Goal: Task Accomplishment & Management: Use online tool/utility

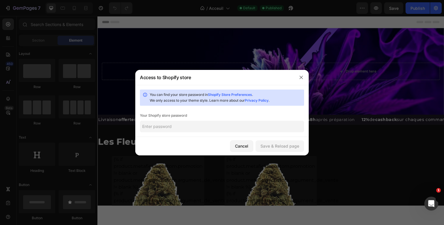
click at [208, 127] on input "text" at bounding box center [222, 127] width 164 height 12
click at [247, 148] on div "Cancel" at bounding box center [241, 146] width 13 height 6
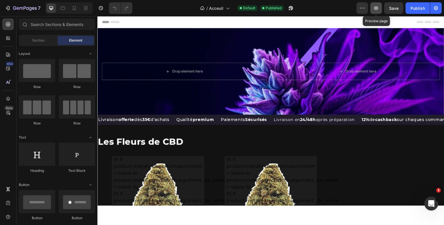
click at [377, 6] on icon "button" at bounding box center [377, 8] width 6 height 6
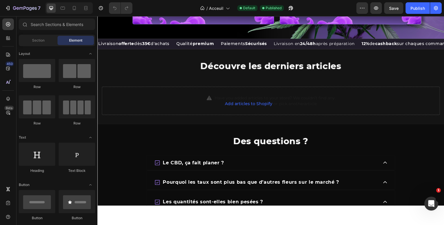
scroll to position [831, 0]
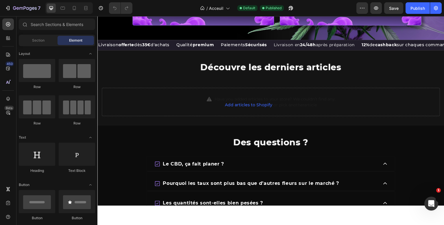
click at [195, 208] on div at bounding box center [271, 120] width 347 height 209
click at [10, 97] on icon at bounding box center [8, 99] width 6 height 6
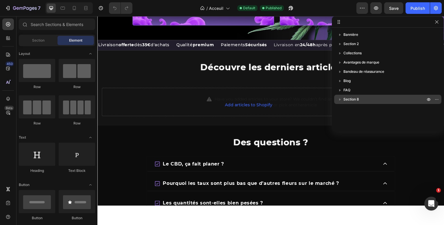
click at [361, 99] on p "Section 8" at bounding box center [385, 100] width 83 height 6
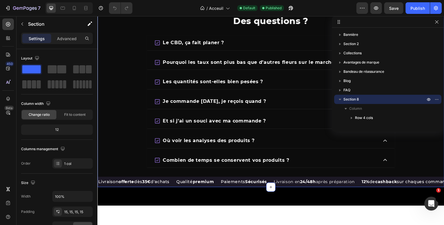
scroll to position [903, 0]
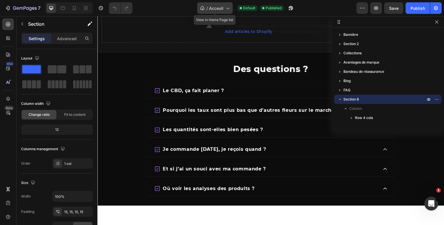
click at [220, 8] on span "Acceuil" at bounding box center [216, 8] width 14 height 6
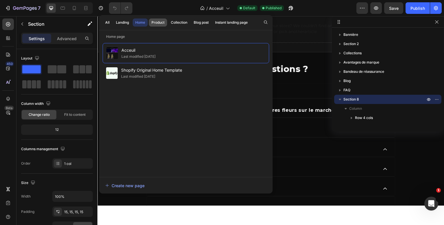
click at [153, 22] on div "Product" at bounding box center [158, 22] width 13 height 5
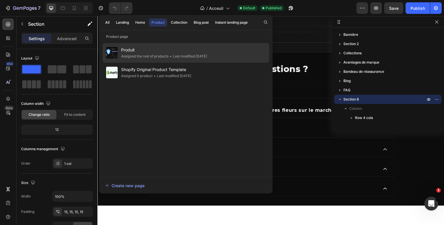
click at [139, 54] on div "Assigned the rest of products" at bounding box center [144, 57] width 47 height 6
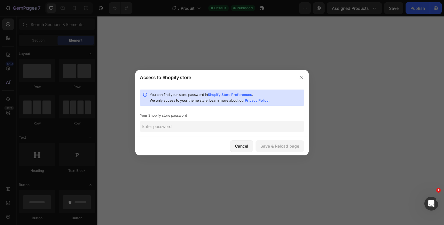
click at [228, 94] on link "Shopify Store Preferences" at bounding box center [230, 95] width 44 height 4
click at [187, 130] on input "text" at bounding box center [222, 127] width 164 height 12
type input "123"
click at [249, 146] on button "Cancel" at bounding box center [241, 147] width 23 height 12
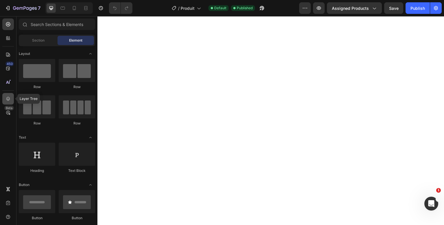
click at [6, 99] on icon at bounding box center [8, 99] width 6 height 6
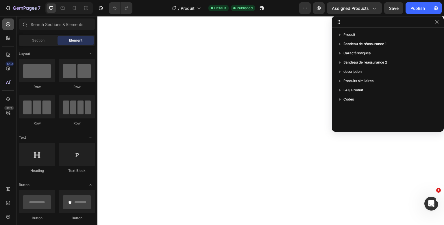
click at [9, 28] on div at bounding box center [8, 25] width 12 height 12
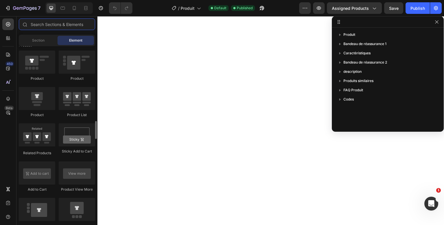
scroll to position [744, 0]
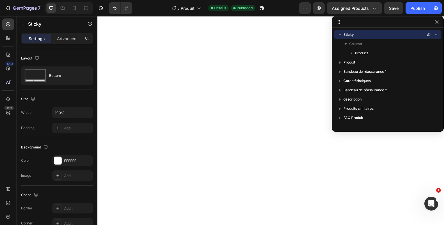
click at [153, 219] on div at bounding box center [271, 120] width 347 height 209
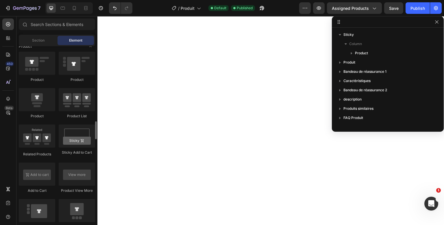
click at [153, 219] on div at bounding box center [271, 120] width 347 height 209
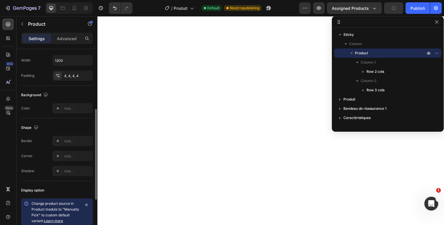
scroll to position [124, 0]
click at [61, 111] on div at bounding box center [58, 109] width 8 height 8
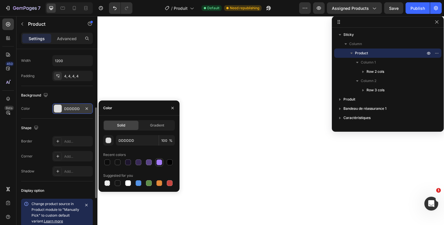
click at [156, 160] on div at bounding box center [159, 163] width 8 height 8
type input "A67CFA"
click at [156, 160] on div at bounding box center [159, 163] width 8 height 8
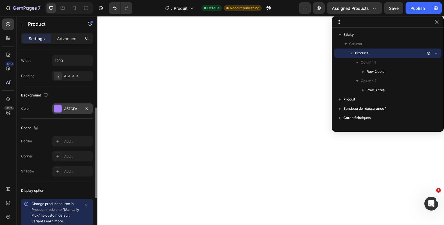
click at [57, 125] on div "Shape" at bounding box center [57, 128] width 72 height 9
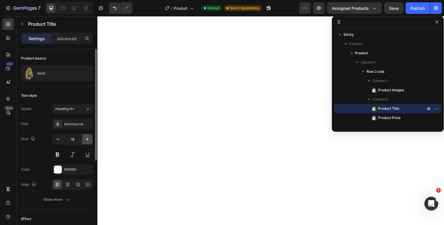
click at [88, 140] on icon "button" at bounding box center [87, 140] width 6 height 6
click at [55, 138] on button "button" at bounding box center [58, 139] width 10 height 10
type input "20"
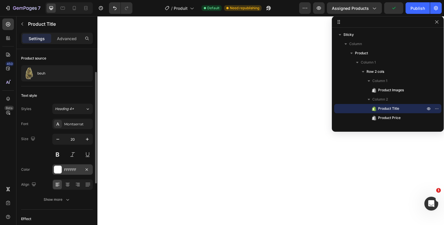
scroll to position [28, 0]
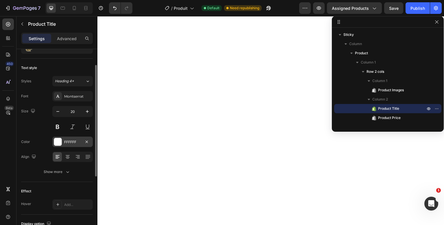
click at [67, 170] on icon "button" at bounding box center [68, 172] width 6 height 6
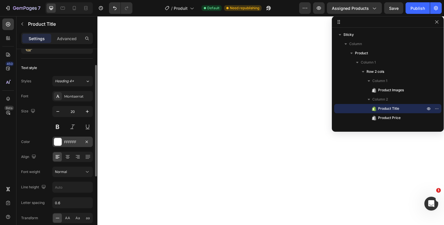
click at [67, 170] on div "Normal" at bounding box center [70, 172] width 30 height 5
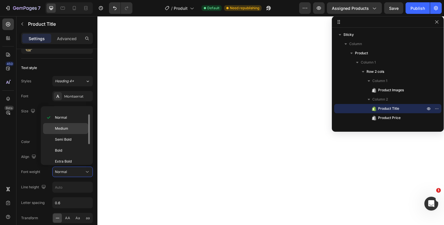
scroll to position [31, 0]
click at [73, 136] on p "Semi Bold" at bounding box center [70, 138] width 31 height 5
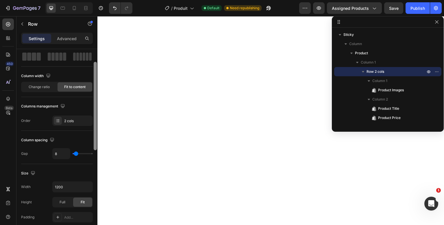
scroll to position [0, 0]
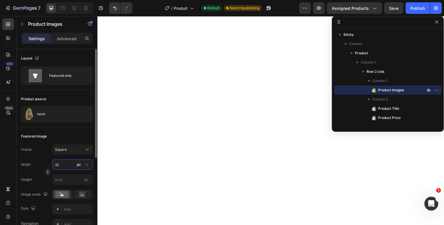
click at [56, 165] on input "32" at bounding box center [72, 165] width 41 height 10
type input "5"
type input "50"
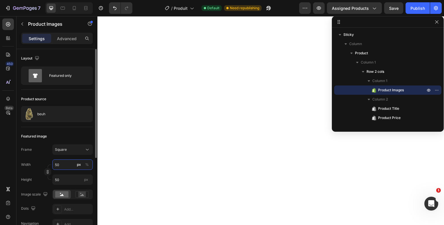
type input "5"
type input "1"
type input "10"
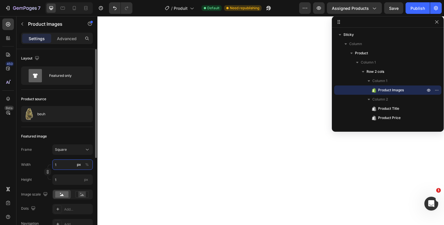
type input "10"
type input "100"
type input "10"
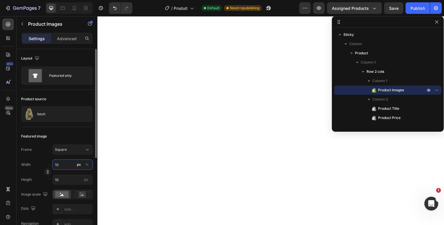
type input "1"
type input "6"
type input "60"
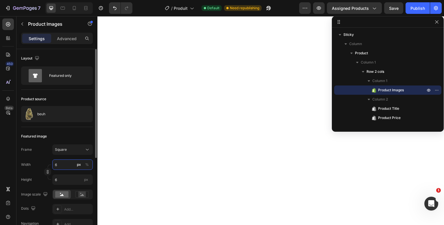
type input "60"
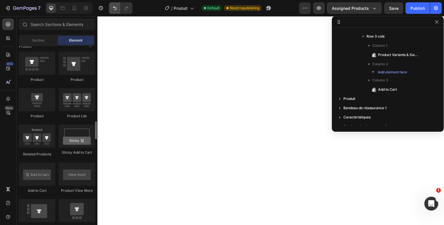
scroll to position [744, 0]
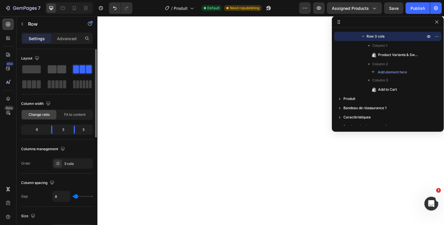
click at [63, 69] on span at bounding box center [61, 69] width 9 height 8
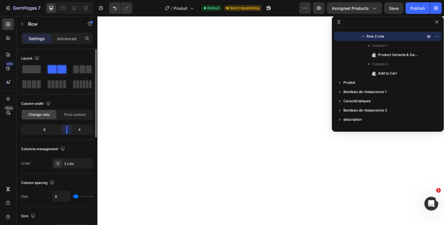
drag, startPoint x: 60, startPoint y: 133, endPoint x: 69, endPoint y: 133, distance: 9.3
click at [69, 133] on div "Layout Column width Change ratio Fit to content 8 4 Columns management Order 2 …" at bounding box center [56, 145] width 81 height 193
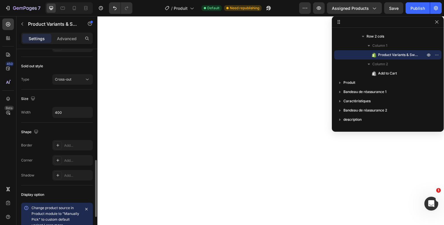
scroll to position [374, 0]
click at [61, 115] on input "400" at bounding box center [73, 112] width 40 height 10
click at [61, 94] on div "Size" at bounding box center [57, 98] width 72 height 9
click at [63, 114] on input "text" at bounding box center [73, 112] width 40 height 10
type input "10000"
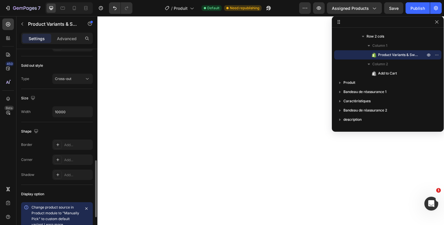
click at [67, 99] on div "Size" at bounding box center [57, 98] width 72 height 9
click at [61, 116] on div "Size Width 10000" at bounding box center [57, 105] width 72 height 33
click at [63, 110] on input "10000" at bounding box center [73, 112] width 40 height 10
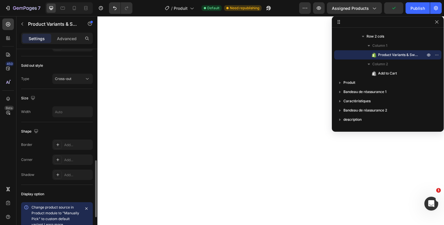
click at [78, 122] on div "Shape Border Add... Corner Add... Shadow Add..." at bounding box center [57, 153] width 72 height 63
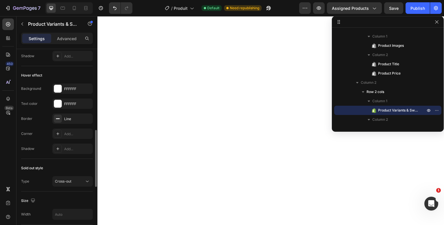
scroll to position [272, 0]
click at [71, 92] on div "FFFFFF" at bounding box center [72, 88] width 41 height 10
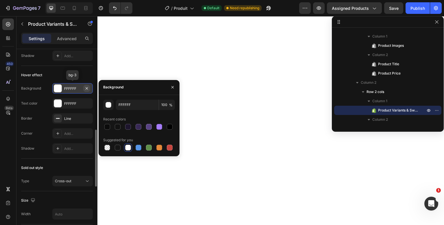
click at [87, 88] on icon "button" at bounding box center [86, 88] width 5 height 5
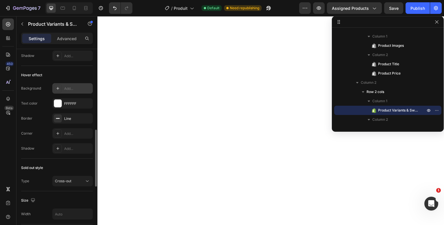
click at [51, 73] on div "Hover effect" at bounding box center [57, 75] width 72 height 9
click at [38, 95] on div "Background Add... Text color FFFFFF Border Line Corner Add... Shadow Add..." at bounding box center [57, 118] width 72 height 71
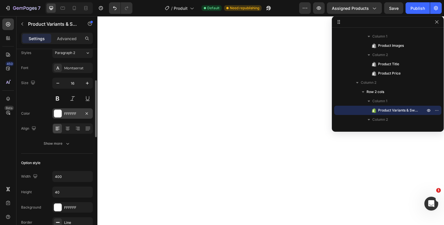
scroll to position [83, 0]
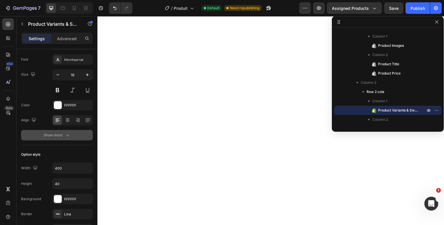
click at [70, 136] on icon "button" at bounding box center [68, 136] width 6 height 6
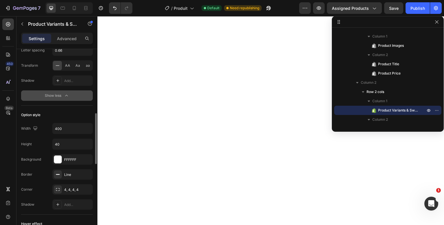
scroll to position [209, 0]
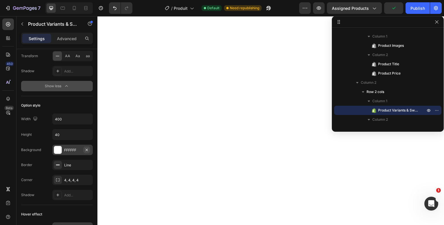
click at [86, 148] on icon "button" at bounding box center [86, 150] width 5 height 5
click at [69, 164] on div "Line" at bounding box center [72, 165] width 17 height 5
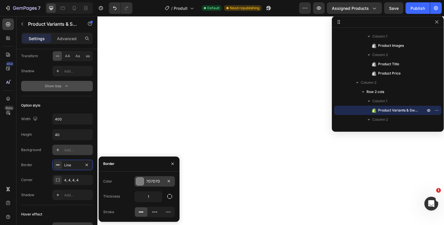
click at [153, 180] on div "7D7D7D" at bounding box center [154, 181] width 17 height 5
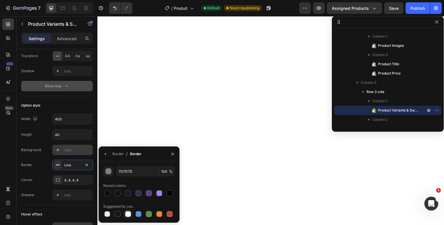
click at [129, 217] on div at bounding box center [128, 215] width 6 height 6
type input "FFFFFF"
click at [50, 139] on div "Height 40" at bounding box center [57, 134] width 72 height 11
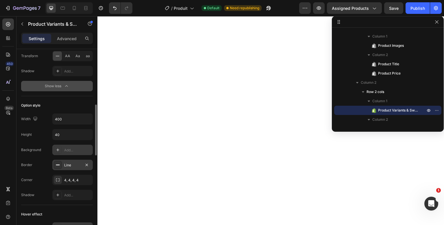
click at [70, 166] on div "Line" at bounding box center [72, 165] width 17 height 5
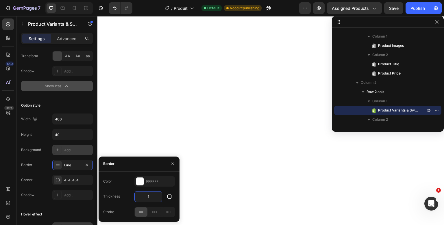
click at [148, 197] on input "1" at bounding box center [148, 197] width 27 height 10
type input "2"
click at [46, 159] on div "Width 400 Height 40 Background Add... Border Line Corner 4, 4, 4, 4 Shadow Add.…" at bounding box center [57, 157] width 72 height 87
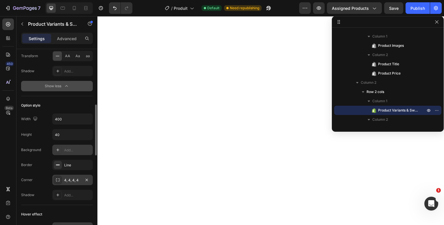
click at [69, 179] on div "4, 4, 4, 4" at bounding box center [72, 180] width 17 height 5
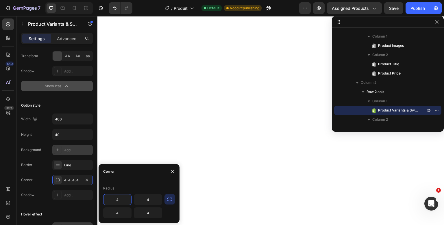
click at [117, 198] on input "4" at bounding box center [118, 200] width 28 height 10
type input "8"
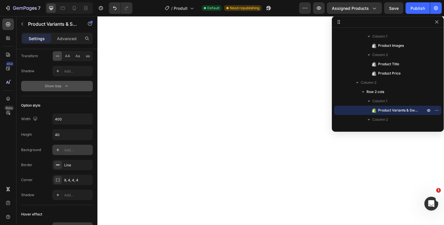
click at [45, 148] on div "Background Add..." at bounding box center [57, 150] width 72 height 10
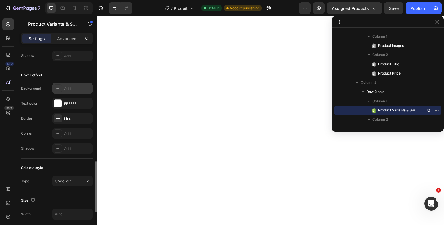
scroll to position [348, 0]
click at [86, 117] on icon "button" at bounding box center [87, 118] width 2 height 2
click at [70, 117] on div "Add..." at bounding box center [77, 119] width 27 height 5
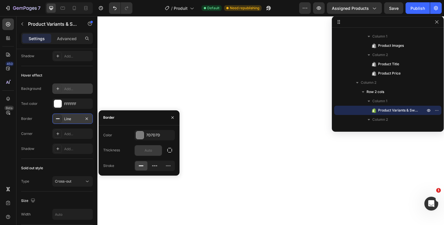
click at [153, 156] on div at bounding box center [149, 150] width 28 height 11
click at [153, 149] on input "text" at bounding box center [148, 151] width 27 height 10
type input "2"
click at [153, 132] on div "7D7D7D" at bounding box center [155, 135] width 41 height 10
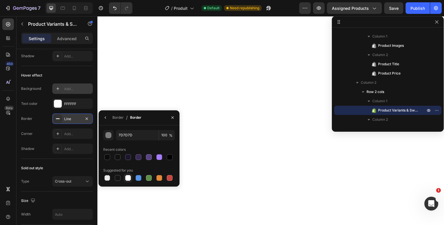
click at [128, 179] on div at bounding box center [128, 178] width 6 height 6
type input "FFFFFF"
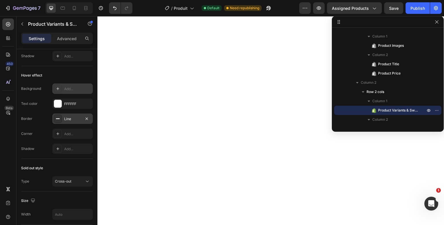
click at [45, 151] on div "Shadow Add..." at bounding box center [57, 149] width 72 height 10
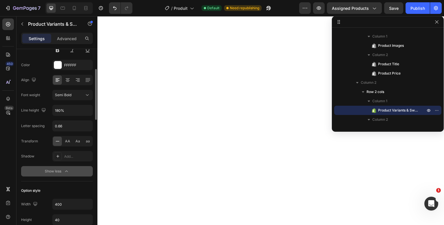
scroll to position [125, 0]
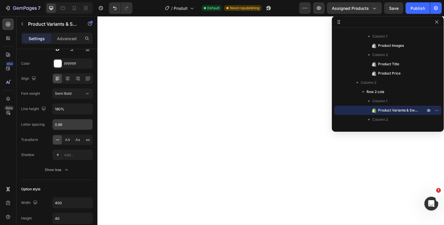
drag, startPoint x: 56, startPoint y: 172, endPoint x: 61, endPoint y: 128, distance: 44.5
click at [61, 128] on div "Font Montserrat Size 16 Color FFFFFF Align Font weight Semi Bold Line height 18…" at bounding box center [57, 94] width 72 height 163
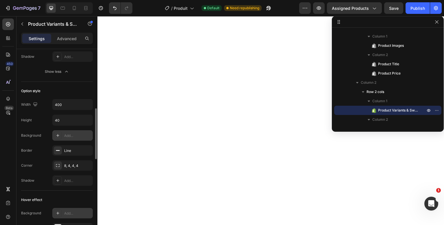
scroll to position [0, 0]
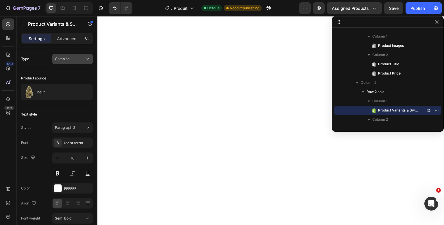
click at [61, 60] on span "Combine" at bounding box center [62, 59] width 15 height 4
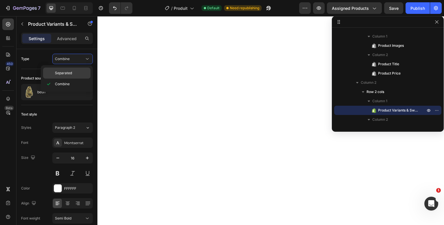
click at [61, 71] on span "Separated" at bounding box center [63, 73] width 17 height 5
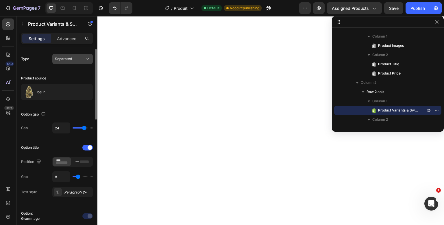
click at [69, 59] on span "Separated" at bounding box center [63, 59] width 17 height 4
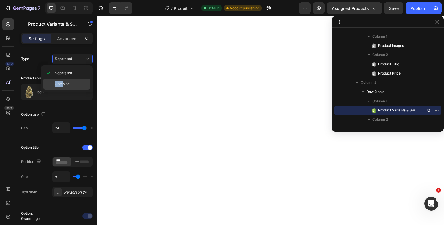
drag, startPoint x: 64, startPoint y: 69, endPoint x: 63, endPoint y: 82, distance: 13.4
click at [63, 82] on div "Separated Combine" at bounding box center [66, 79] width 47 height 22
click at [63, 82] on span "Combine" at bounding box center [62, 84] width 15 height 5
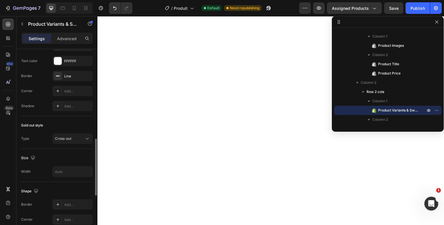
scroll to position [322, 0]
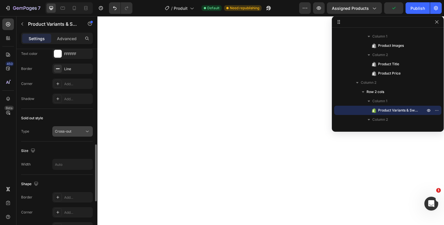
click at [57, 129] on span "Cross-out" at bounding box center [63, 131] width 16 height 4
click at [35, 126] on div "Type Cross-out" at bounding box center [57, 131] width 72 height 10
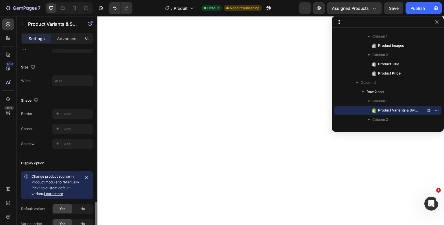
scroll to position [456, 0]
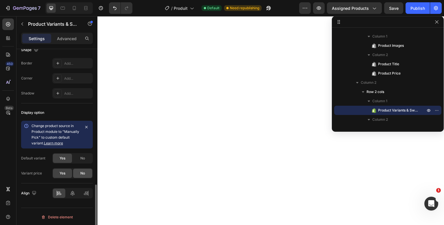
click at [77, 172] on div "No" at bounding box center [82, 173] width 19 height 9
click at [80, 159] on div "No" at bounding box center [82, 158] width 19 height 9
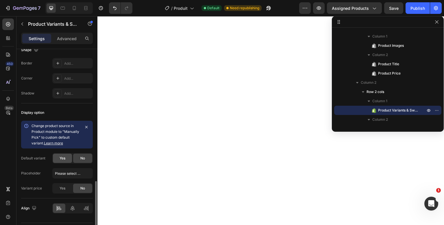
click at [67, 159] on div "Yes" at bounding box center [62, 158] width 19 height 9
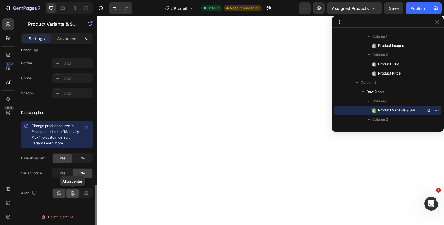
click at [71, 191] on icon at bounding box center [73, 194] width 6 height 6
click at [85, 192] on icon at bounding box center [86, 194] width 6 height 6
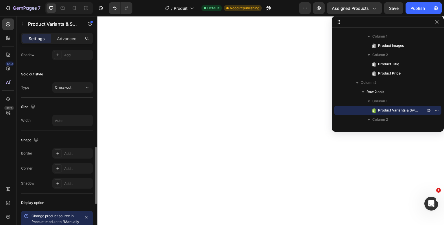
scroll to position [366, 0]
click at [70, 117] on input "text" at bounding box center [73, 120] width 40 height 10
type input "5"
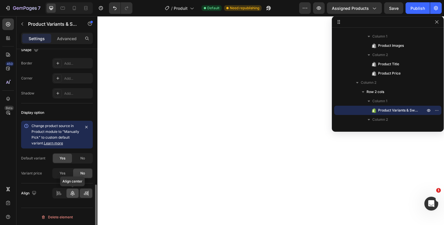
type input "120"
click at [70, 191] on icon at bounding box center [73, 194] width 6 height 6
click at [86, 191] on icon at bounding box center [86, 194] width 6 height 6
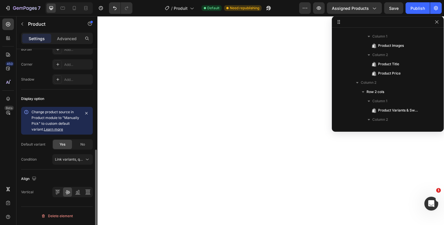
scroll to position [0, 0]
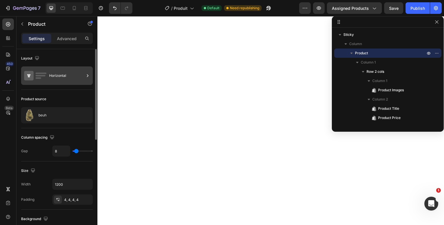
click at [57, 78] on div "Horizontal" at bounding box center [66, 75] width 35 height 13
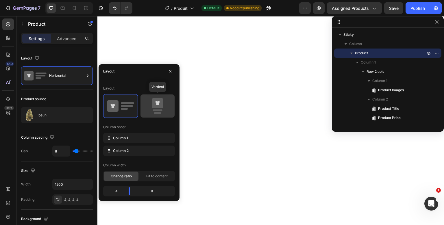
click at [146, 99] on icon at bounding box center [157, 106] width 27 height 16
type input "0"
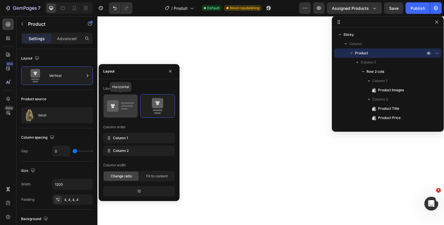
click at [130, 104] on icon at bounding box center [120, 106] width 27 height 16
type input "8"
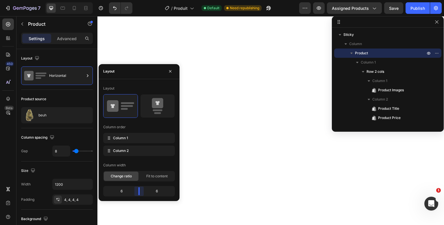
drag, startPoint x: 139, startPoint y: 192, endPoint x: 141, endPoint y: 189, distance: 3.1
click at [141, 189] on div "Layout Column order Column 1 Column 2 Column width Change ratio Fit to content …" at bounding box center [139, 140] width 81 height 113
click at [148, 179] on div "Fit to content" at bounding box center [157, 176] width 35 height 9
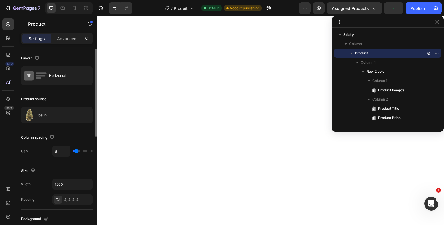
click at [75, 137] on div "Column spacing" at bounding box center [57, 137] width 72 height 9
type input "11"
type input "9"
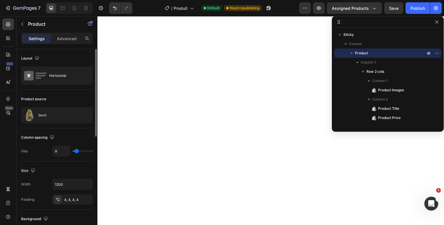
type input "3"
type input "0"
type input "4"
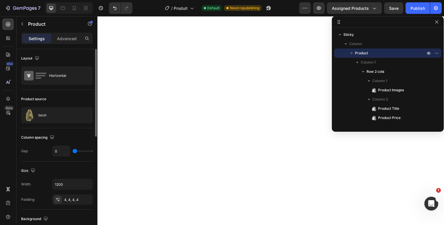
type input "4"
type input "17"
type input "31"
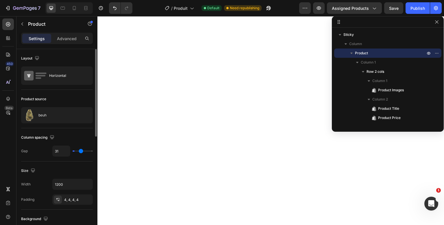
type input "41"
type input "49"
type input "58"
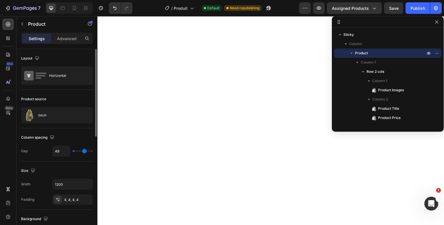
type input "58"
type input "63"
type input "71"
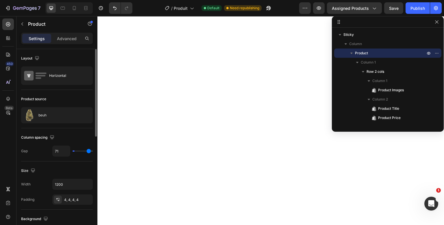
type input "76"
type input "80"
type input "67"
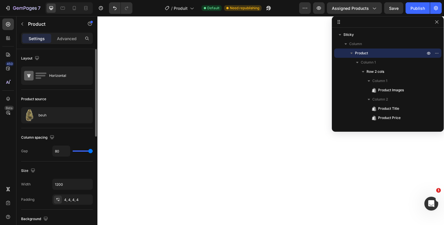
type input "67"
type input "52"
type input "29"
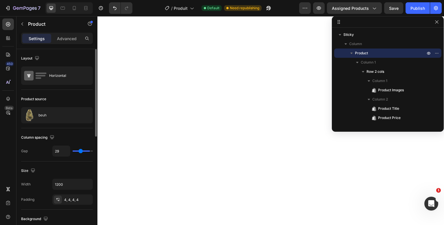
type input "13"
type input "5"
type input "2"
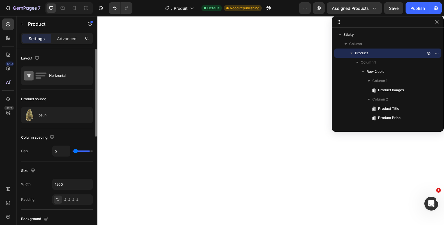
type input "2"
type input "0"
type input "2"
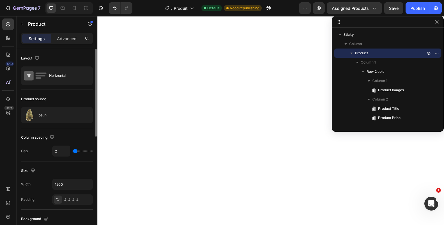
type input "5"
type input "8"
type input "10"
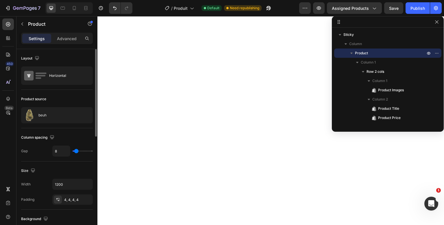
type input "10"
type input "15"
type input "19"
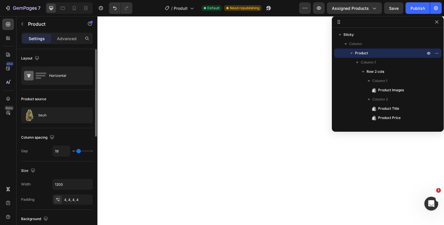
type input "39"
type input "51"
type input "61"
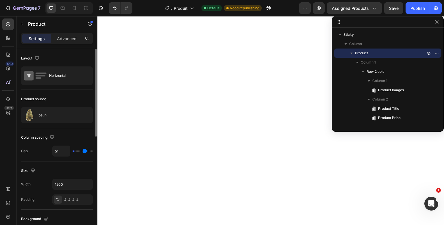
type input "61"
type input "66"
type input "76"
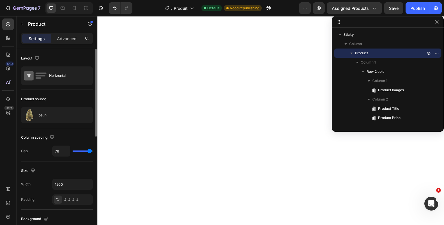
type input "80"
type input "77"
type input "31"
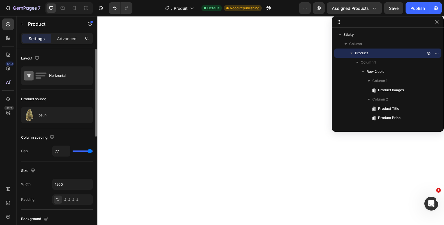
type input "31"
type input "0"
drag, startPoint x: 77, startPoint y: 153, endPoint x: 60, endPoint y: 138, distance: 22.6
type input "0"
click at [73, 151] on input "range" at bounding box center [83, 151] width 20 height 1
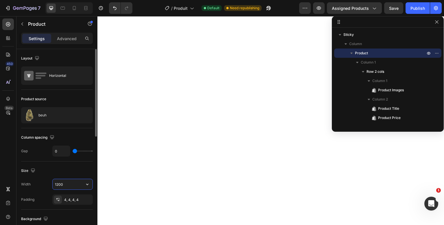
click at [55, 183] on input "1200" at bounding box center [73, 184] width 40 height 10
type input "5"
type input "1200"
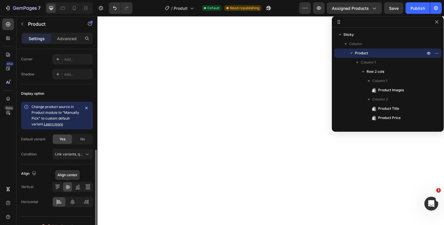
scroll to position [221, 0]
click at [76, 152] on span "Link variants, quantity <br> between same products" at bounding box center [97, 154] width 85 height 4
click at [47, 157] on div "Condition Link variants, quantity <br> between same products" at bounding box center [57, 154] width 72 height 10
click at [82, 199] on div at bounding box center [86, 202] width 12 height 9
click at [62, 200] on div at bounding box center [59, 202] width 12 height 9
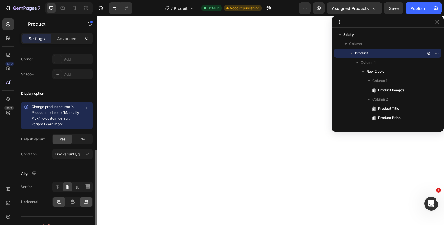
click at [89, 205] on div at bounding box center [86, 202] width 12 height 9
click at [63, 202] on div at bounding box center [59, 202] width 12 height 9
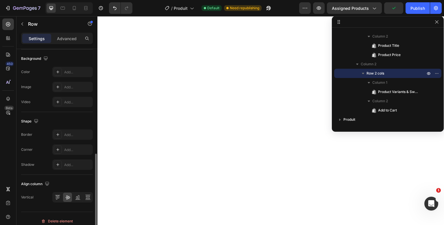
scroll to position [225, 0]
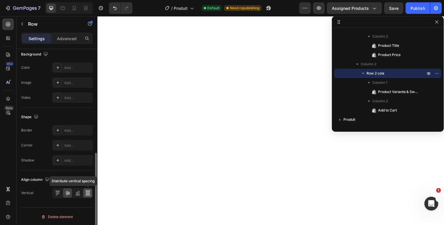
click at [87, 192] on icon at bounding box center [88, 193] width 6 height 6
click at [69, 192] on icon at bounding box center [67, 194] width 5 height 4
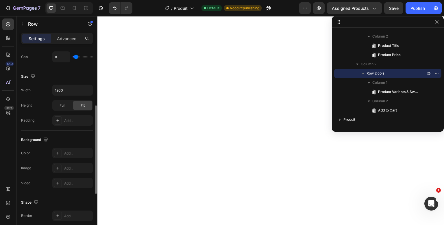
scroll to position [123, 0]
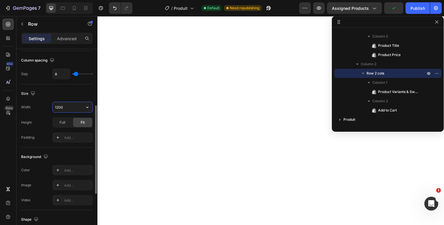
click at [64, 108] on input "1200" at bounding box center [73, 107] width 40 height 10
type input "5"
type input "1200"
click at [42, 122] on div "Height Full Fit" at bounding box center [57, 122] width 72 height 10
click at [59, 123] on div "Full" at bounding box center [62, 122] width 19 height 9
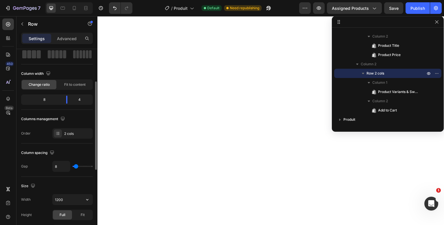
scroll to position [30, 0]
type input "22"
type input "21"
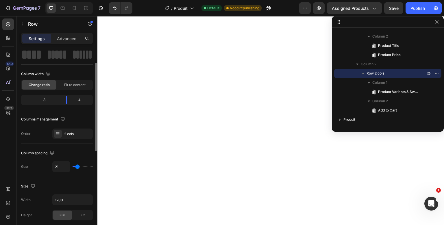
type input "19"
type input "17"
type input "15"
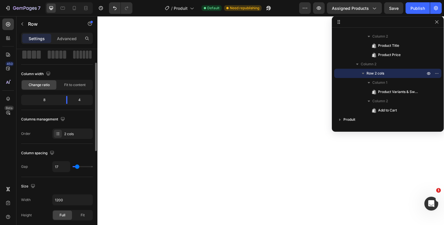
type input "15"
type input "13"
type input "11"
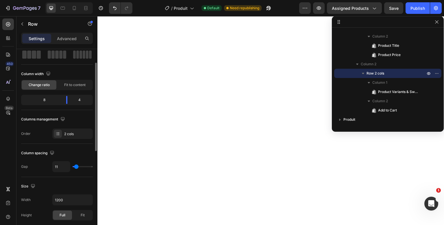
type input "8"
type input "6"
type input "4"
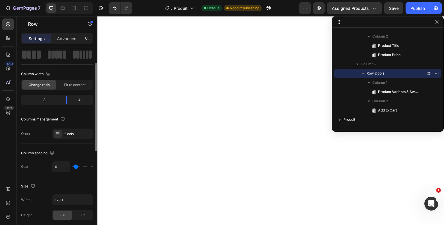
type input "4"
type input "2"
type input "0"
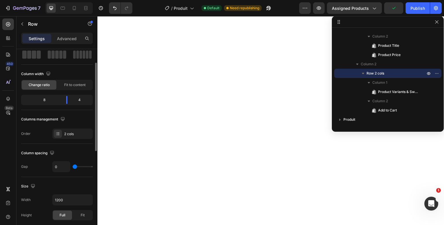
type input "4"
type input "6"
type input "8"
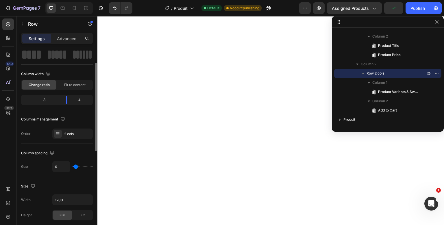
type input "8"
type input "10"
type input "11"
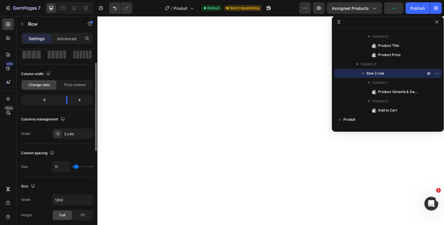
type input "13"
type input "15"
type input "14"
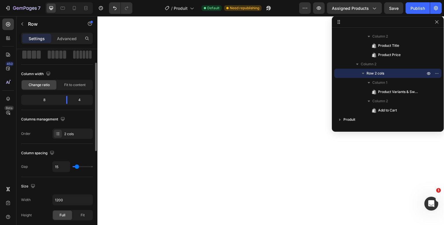
type input "14"
type input "16"
type input "17"
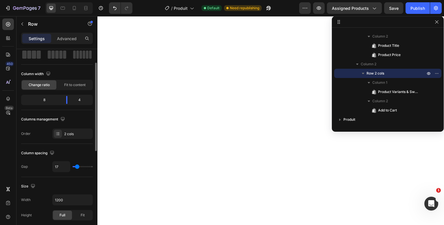
type input "16"
type input "17"
type input "15"
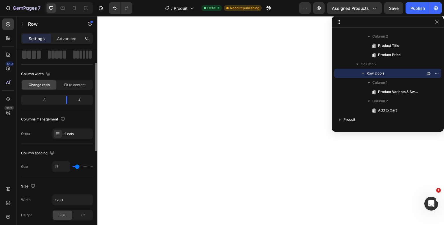
type input "15"
type input "13"
type input "11"
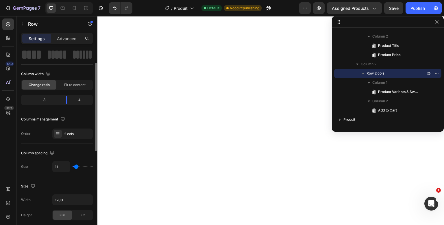
type input "10"
type input "8"
type input "6"
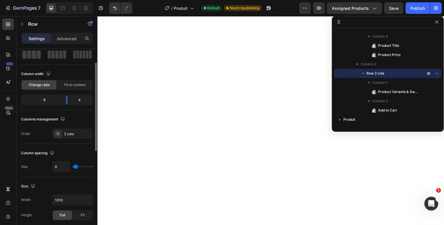
type input "6"
click at [76, 166] on input "range" at bounding box center [83, 166] width 20 height 1
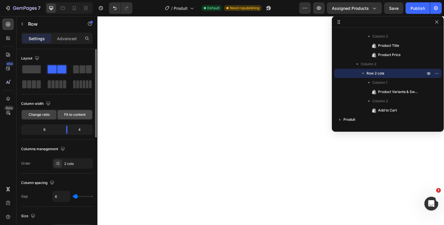
click at [68, 115] on span "Fit to content" at bounding box center [74, 114] width 21 height 5
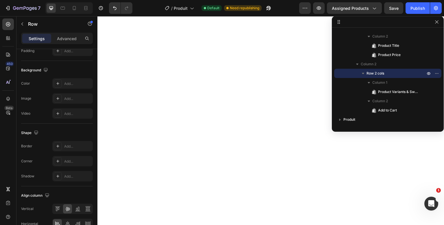
scroll to position [225, 0]
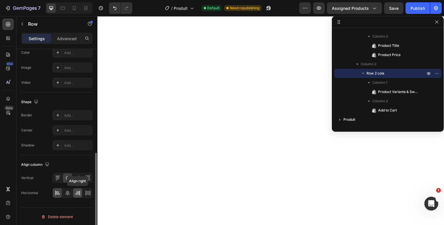
click at [80, 194] on icon at bounding box center [78, 193] width 6 height 6
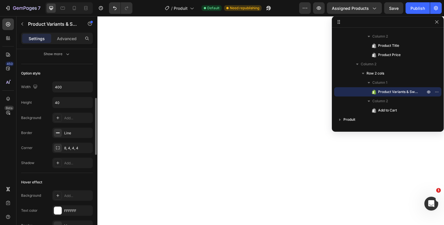
scroll to position [156, 0]
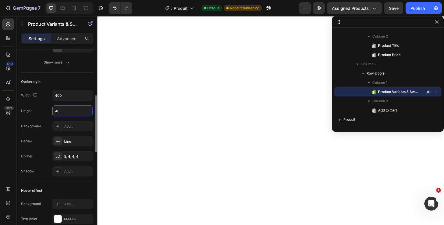
click at [63, 109] on input "40" at bounding box center [73, 111] width 40 height 10
type input "5"
click at [75, 113] on input "text" at bounding box center [73, 111] width 40 height 10
type input "5"
type input "6"
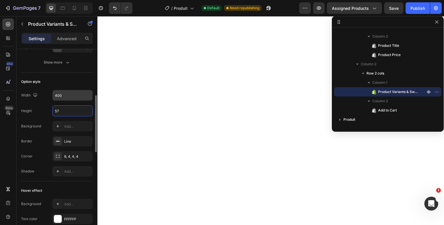
type input "57"
click at [62, 91] on input "400" at bounding box center [73, 95] width 40 height 10
type input "2"
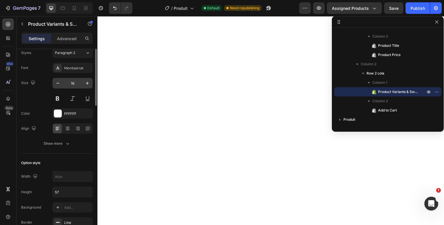
scroll to position [82, 0]
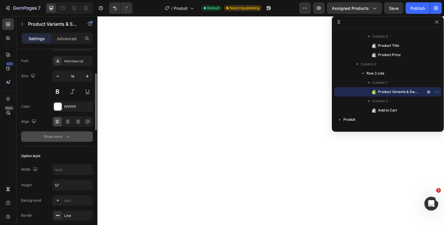
click at [70, 139] on icon "button" at bounding box center [68, 137] width 6 height 6
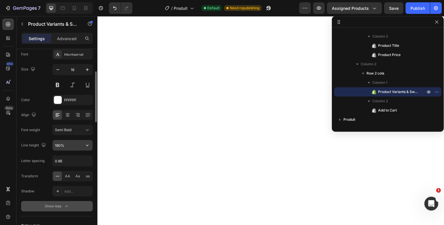
scroll to position [87, 0]
click at [69, 116] on icon at bounding box center [68, 116] width 6 height 6
click at [56, 116] on icon at bounding box center [58, 116] width 6 height 6
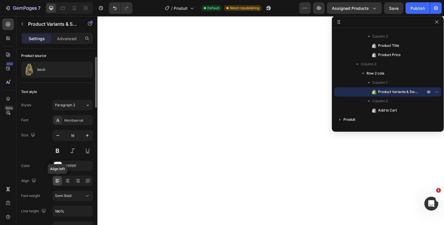
scroll to position [22, 0]
click at [83, 71] on div at bounding box center [85, 71] width 16 height 16
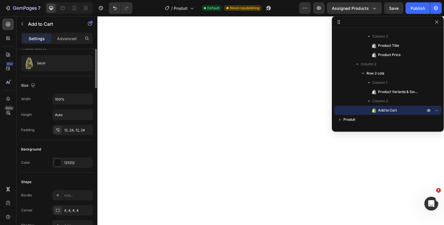
scroll to position [52, 0]
click at [65, 161] on div "121212" at bounding box center [72, 161] width 17 height 5
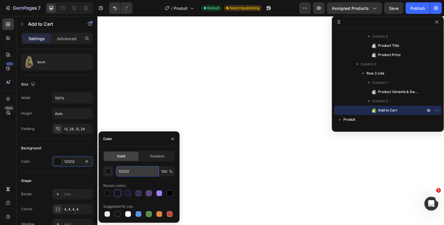
click at [123, 168] on input "121212" at bounding box center [137, 171] width 43 height 10
type input "1d1d1d"
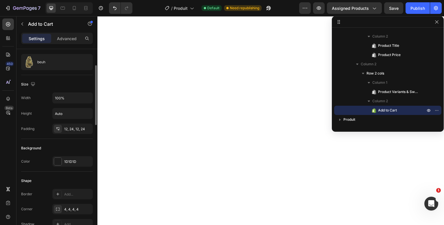
click at [72, 146] on div "Background" at bounding box center [57, 148] width 72 height 9
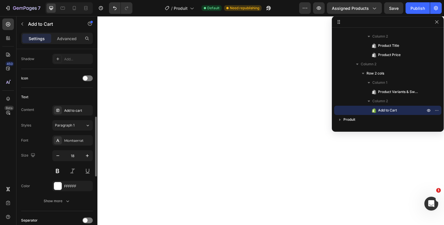
scroll to position [218, 0]
click at [58, 152] on button "button" at bounding box center [58, 156] width 10 height 10
type input "16"
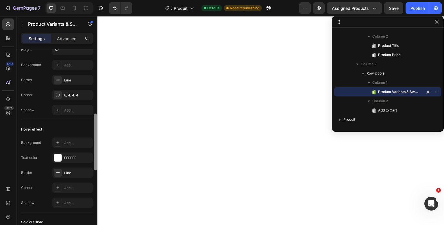
scroll to position [0, 0]
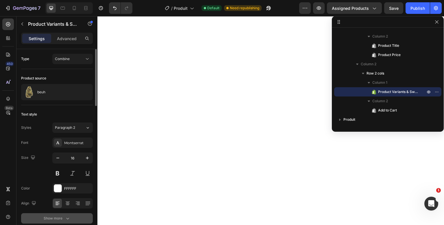
click at [64, 216] on div "Show more" at bounding box center [57, 219] width 27 height 6
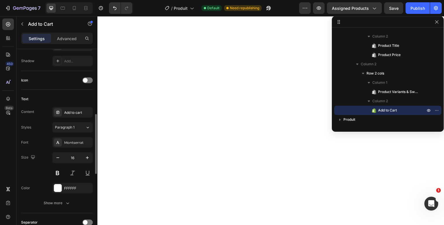
scroll to position [216, 0]
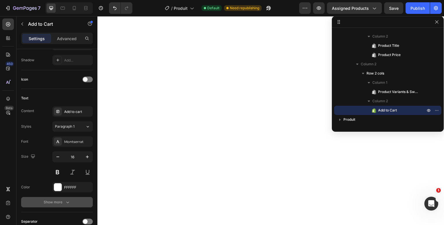
click at [65, 199] on button "Show more" at bounding box center [57, 202] width 72 height 10
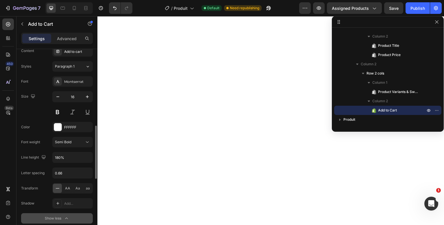
scroll to position [277, 0]
click at [437, 24] on button "button" at bounding box center [437, 22] width 7 height 7
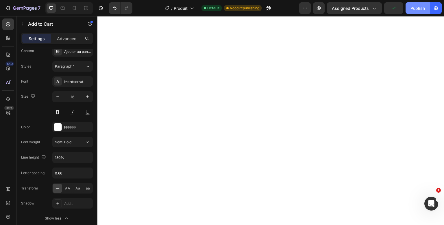
click at [412, 9] on div "Publish" at bounding box center [418, 8] width 14 height 6
click at [315, 10] on button "button" at bounding box center [319, 8] width 12 height 12
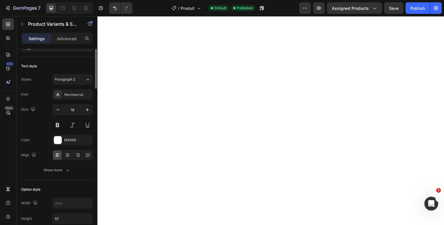
scroll to position [0, 0]
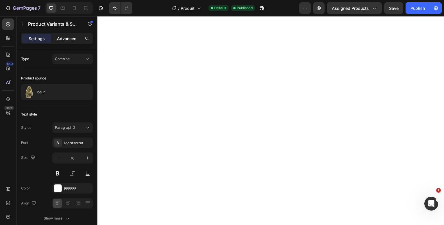
click at [72, 36] on p "Advanced" at bounding box center [67, 39] width 20 height 6
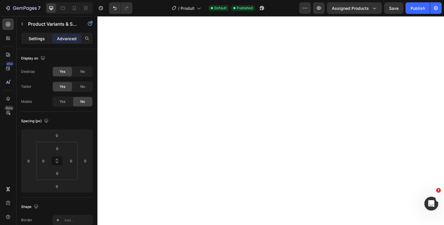
click at [40, 38] on p "Settings" at bounding box center [37, 39] width 16 height 6
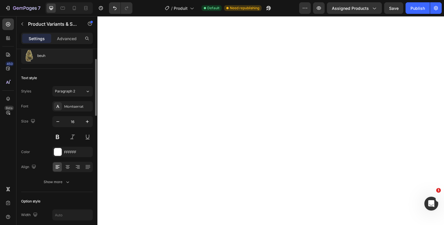
scroll to position [36, 0]
click at [3, 97] on div at bounding box center [8, 99] width 12 height 12
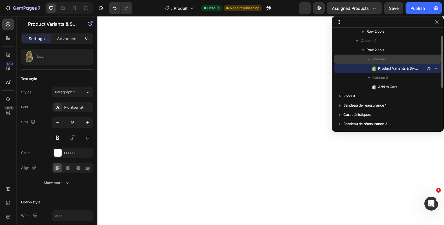
scroll to position [42, 0]
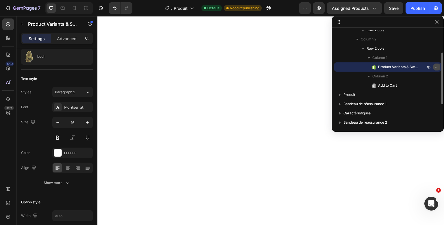
click at [437, 68] on icon "button" at bounding box center [437, 67] width 5 height 5
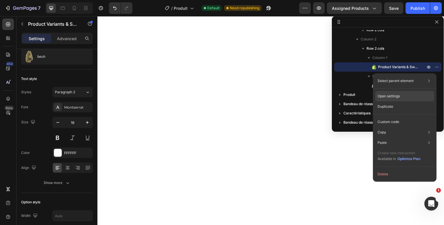
click at [402, 95] on div "Open settings" at bounding box center [405, 96] width 59 height 10
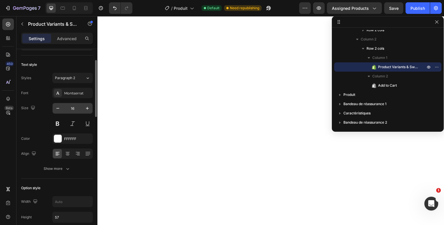
scroll to position [54, 0]
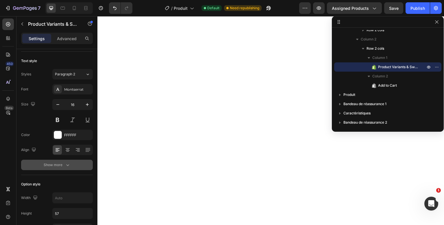
click at [78, 168] on button "Show more" at bounding box center [57, 165] width 72 height 10
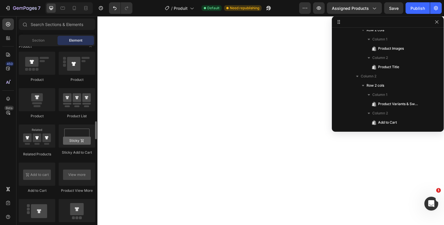
scroll to position [744, 0]
click at [386, 210] on div at bounding box center [271, 120] width 347 height 209
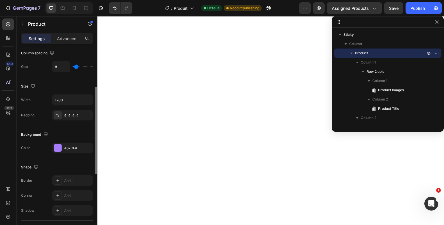
scroll to position [84, 0]
click at [75, 150] on div "A67CFA" at bounding box center [72, 148] width 17 height 5
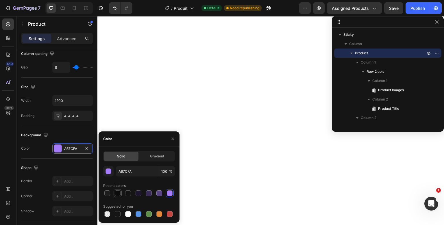
click at [118, 194] on div at bounding box center [118, 194] width 6 height 6
click at [104, 194] on div at bounding box center [107, 193] width 7 height 7
click at [116, 213] on div at bounding box center [118, 215] width 6 height 6
click at [121, 171] on input "151515" at bounding box center [137, 171] width 43 height 10
click at [168, 192] on div at bounding box center [170, 194] width 6 height 6
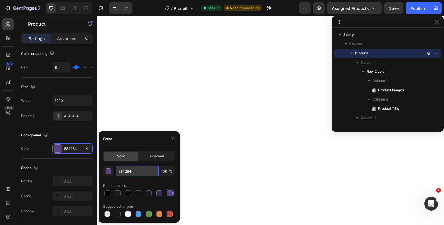
click at [125, 170] on input "584284" at bounding box center [137, 171] width 43 height 10
type input "a67cfa"
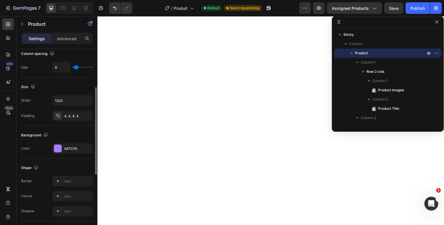
click at [75, 133] on div "Background" at bounding box center [57, 135] width 72 height 9
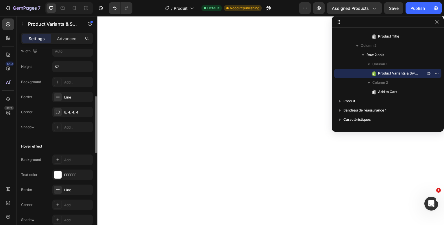
scroll to position [182, 0]
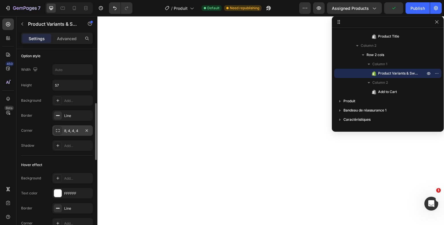
click at [72, 129] on div "8, 4, 4, 4" at bounding box center [72, 130] width 17 height 5
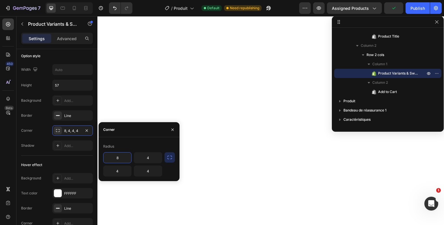
click at [117, 161] on input "8" at bounding box center [118, 158] width 28 height 10
type input "4"
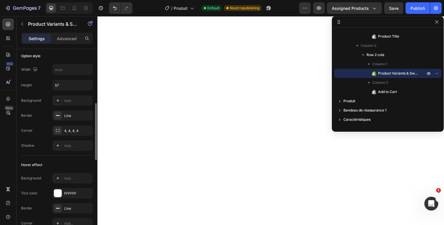
click at [84, 166] on div "Hover effect" at bounding box center [57, 165] width 72 height 9
click at [209, 212] on div at bounding box center [271, 120] width 347 height 209
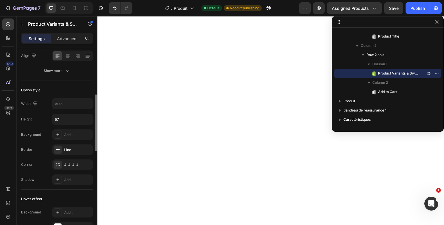
scroll to position [148, 0]
click at [57, 123] on input "57" at bounding box center [73, 120] width 40 height 10
type input "55"
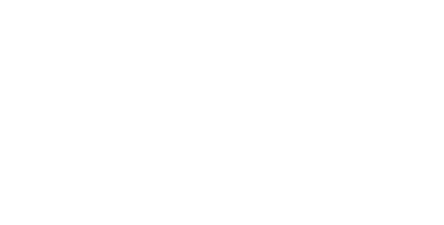
scroll to position [72, 0]
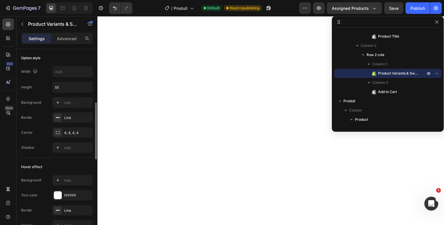
click at [58, 183] on div at bounding box center [58, 181] width 8 height 8
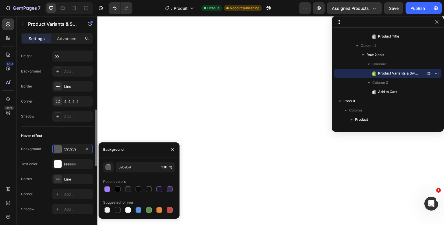
scroll to position [210, 0]
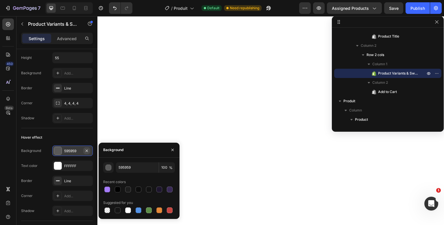
click at [87, 153] on icon "button" at bounding box center [86, 151] width 5 height 5
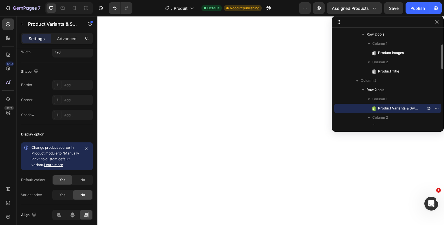
scroll to position [35, 0]
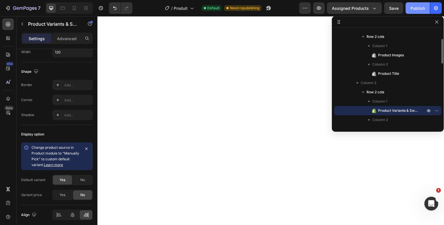
click at [420, 12] on button "Publish" at bounding box center [418, 8] width 24 height 12
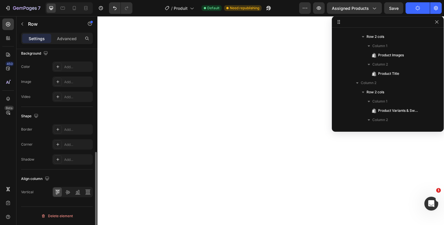
scroll to position [137, 0]
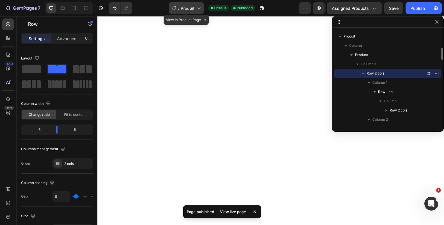
click at [185, 11] on div "/ Produit" at bounding box center [186, 8] width 35 height 12
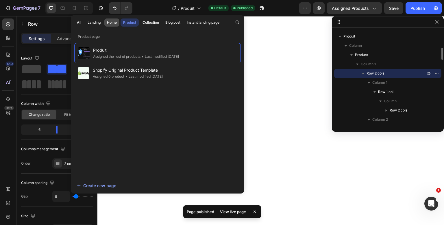
click at [116, 20] on div "Home" at bounding box center [112, 22] width 10 height 5
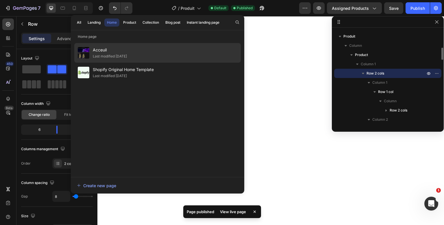
click at [122, 56] on div "Last modified [DATE]" at bounding box center [110, 57] width 34 height 6
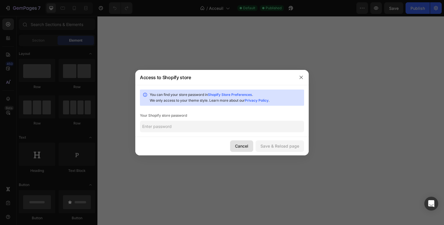
click at [250, 147] on button "Cancel" at bounding box center [241, 147] width 23 height 12
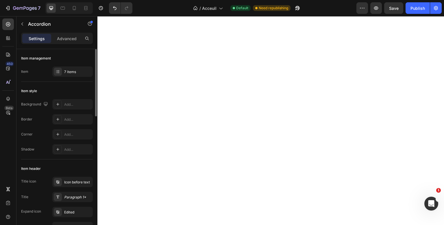
click at [75, 160] on div "Item management Item 7 items" at bounding box center [57, 222] width 72 height 124
click at [77, 74] on div "7 items" at bounding box center [77, 71] width 27 height 5
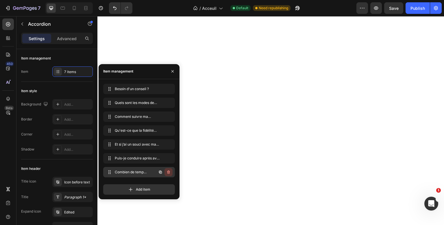
click at [170, 173] on icon "button" at bounding box center [168, 172] width 5 height 5
click at [170, 173] on div "Delete" at bounding box center [164, 172] width 11 height 5
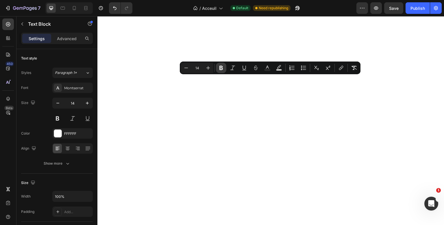
click at [224, 69] on button "Bold" at bounding box center [221, 68] width 10 height 10
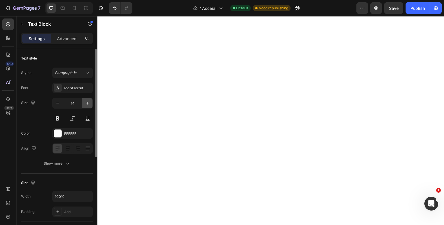
click at [84, 103] on button "button" at bounding box center [87, 103] width 10 height 10
type input "16"
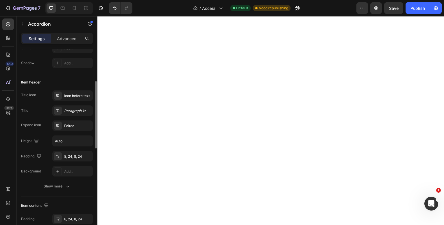
scroll to position [88, 0]
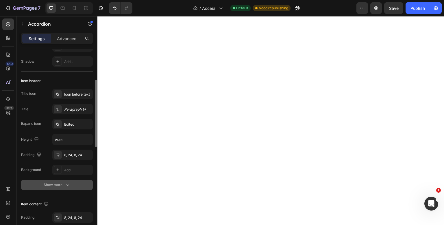
click at [61, 185] on div "Show more" at bounding box center [57, 185] width 27 height 6
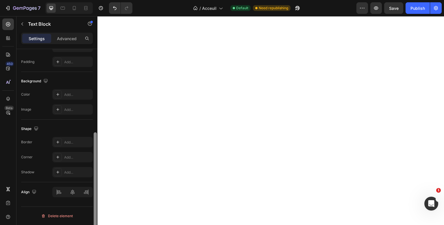
scroll to position [0, 0]
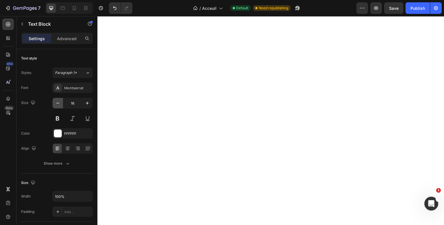
click at [58, 104] on icon "button" at bounding box center [58, 103] width 6 height 6
type input "14"
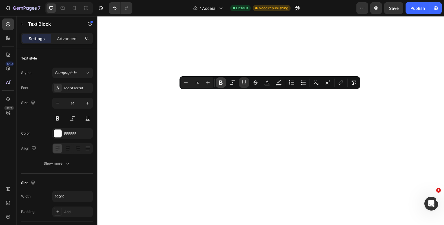
click at [221, 82] on icon "Editor contextual toolbar" at bounding box center [221, 83] width 6 height 6
type input "14"
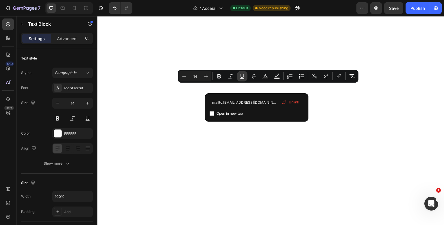
click at [242, 77] on icon "Editor contextual toolbar" at bounding box center [243, 77] width 6 height 6
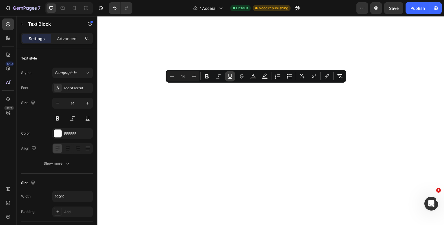
click at [232, 77] on icon "Editor contextual toolbar" at bounding box center [230, 77] width 6 height 6
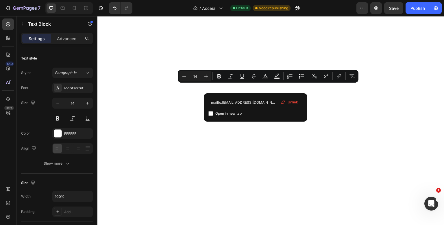
click at [288, 101] on div "Unlink" at bounding box center [290, 103] width 22 height 8
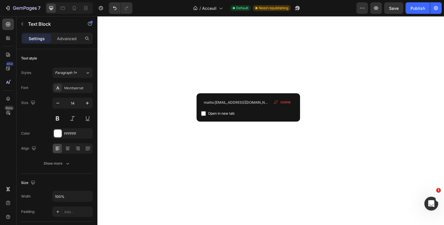
click at [230, 114] on span "Open in new tab" at bounding box center [221, 113] width 26 height 7
checkbox input "true"
click at [228, 102] on input "mailto:[EMAIL_ADDRESS][DOMAIN_NAME]" at bounding box center [248, 102] width 94 height 9
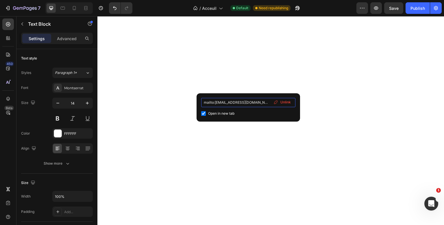
click at [228, 102] on input "mailto:[EMAIL_ADDRESS][DOMAIN_NAME]" at bounding box center [248, 102] width 94 height 9
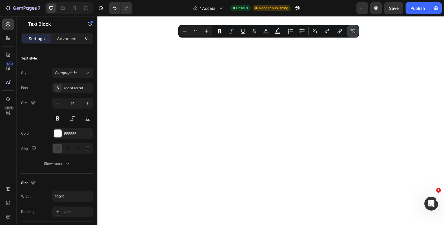
click at [354, 31] on icon "Editor contextual toolbar" at bounding box center [353, 31] width 6 height 6
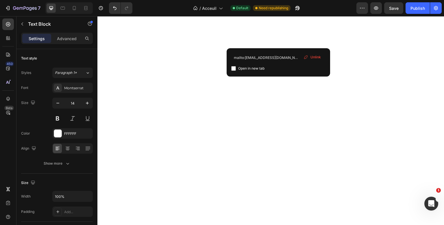
click at [262, 71] on span "Open in new tab" at bounding box center [251, 68] width 26 height 7
checkbox input "true"
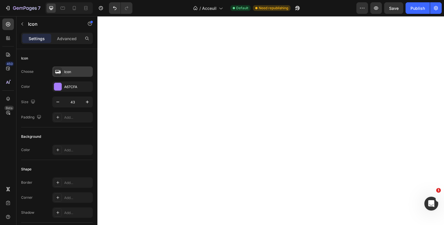
click at [74, 76] on div "Icon" at bounding box center [72, 72] width 41 height 10
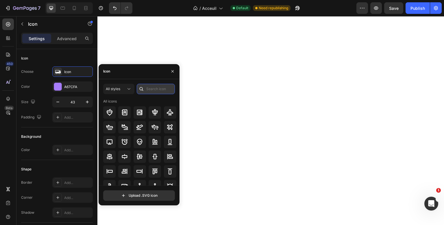
click at [163, 92] on input "text" at bounding box center [156, 89] width 38 height 10
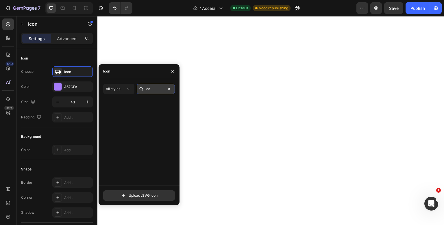
type input "c"
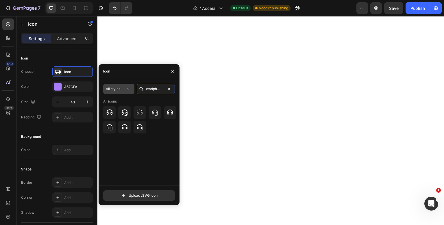
type input "headphone"
click at [111, 87] on span "All styles" at bounding box center [113, 89] width 14 height 4
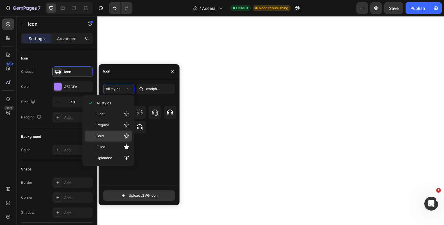
click at [103, 139] on div "Bold" at bounding box center [108, 136] width 47 height 11
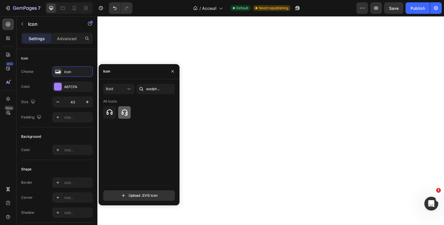
click at [125, 117] on div at bounding box center [124, 112] width 12 height 12
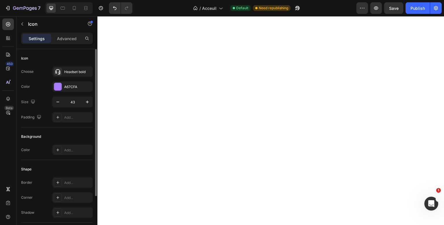
click at [49, 104] on div "Size 43" at bounding box center [57, 102] width 72 height 11
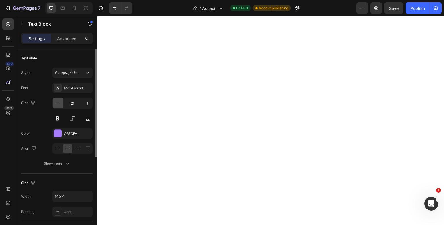
click at [60, 103] on icon "button" at bounding box center [58, 103] width 6 height 6
type input "18"
click at [58, 101] on icon "button" at bounding box center [58, 103] width 6 height 6
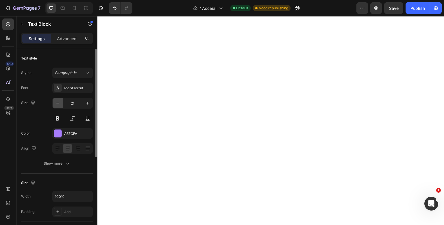
click at [58, 101] on icon "button" at bounding box center [58, 103] width 6 height 6
type input "18"
click at [55, 104] on icon "button" at bounding box center [58, 103] width 6 height 6
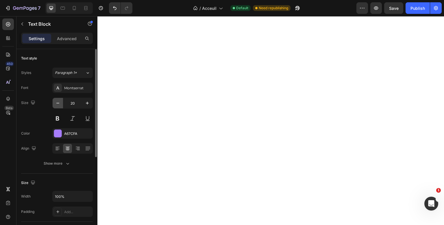
click at [55, 104] on icon "button" at bounding box center [58, 103] width 6 height 6
click at [88, 104] on icon "button" at bounding box center [87, 103] width 6 height 6
type input "18"
click at [61, 101] on icon "button" at bounding box center [58, 103] width 6 height 6
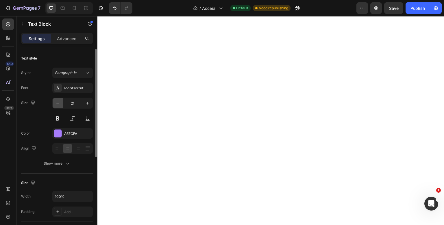
click at [61, 101] on icon "button" at bounding box center [58, 103] width 6 height 6
click at [84, 102] on button "button" at bounding box center [87, 103] width 10 height 10
type input "18"
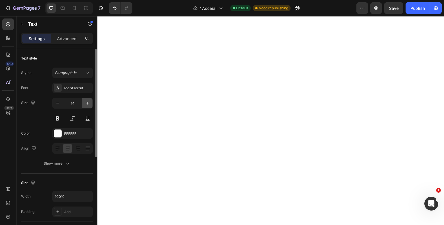
click at [88, 107] on button "button" at bounding box center [87, 103] width 10 height 10
type input "16"
click at [90, 104] on icon "button" at bounding box center [87, 103] width 6 height 6
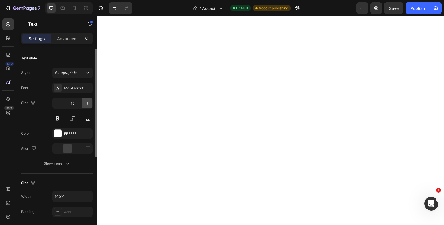
type input "16"
click at [90, 104] on icon "button" at bounding box center [87, 103] width 6 height 6
type input "16"
click at [85, 108] on button "button" at bounding box center [87, 103] width 10 height 10
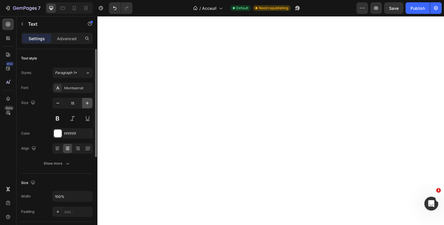
click at [85, 108] on button "button" at bounding box center [87, 103] width 10 height 10
type input "16"
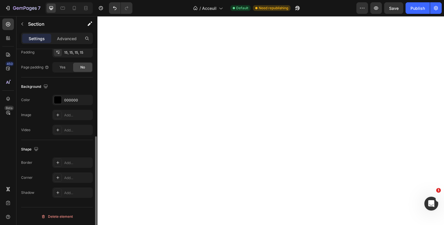
scroll to position [159, 0]
click at [74, 101] on div "000000" at bounding box center [72, 101] width 17 height 5
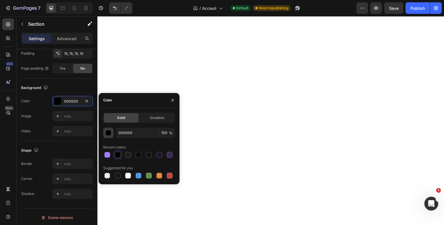
click at [111, 136] on button "button" at bounding box center [108, 133] width 10 height 10
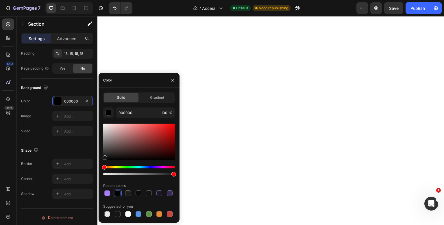
click at [104, 157] on div at bounding box center [139, 142] width 72 height 37
drag, startPoint x: 104, startPoint y: 157, endPoint x: 100, endPoint y: 158, distance: 4.5
click at [100, 158] on div "Solid Gradient 141414 100 % Recent colors Suggested for you" at bounding box center [139, 156] width 81 height 126
drag, startPoint x: 105, startPoint y: 156, endPoint x: 100, endPoint y: 162, distance: 7.5
click at [100, 162] on div "Solid Gradient 111111 100 % Recent colors Suggested for you" at bounding box center [139, 156] width 81 height 126
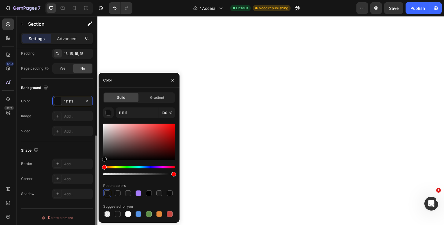
type input "000000"
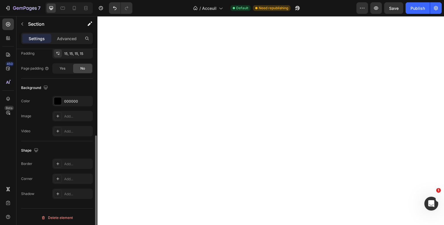
click at [72, 144] on div "Shape Border Add... Corner Add... Shadow Add..." at bounding box center [57, 173] width 72 height 63
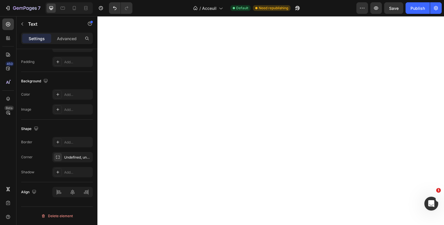
scroll to position [0, 0]
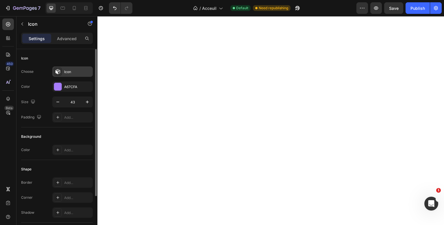
click at [68, 74] on div "Icon" at bounding box center [77, 71] width 27 height 5
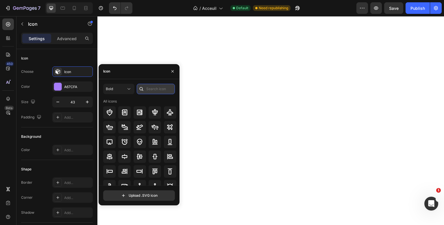
click at [153, 87] on input "text" at bounding box center [156, 89] width 38 height 10
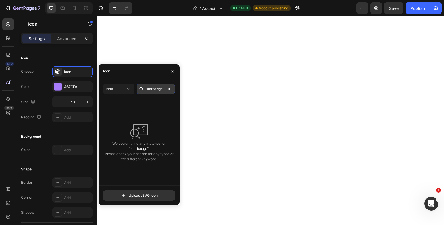
click at [154, 89] on input "starbadge" at bounding box center [156, 89] width 38 height 10
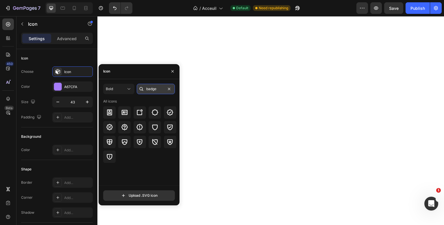
click at [152, 90] on input "badge" at bounding box center [156, 89] width 38 height 10
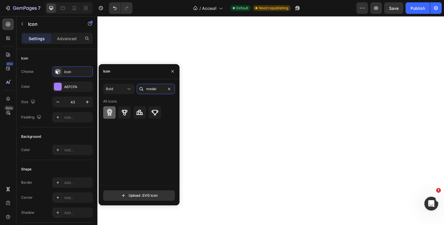
type input "medal"
click at [114, 108] on div at bounding box center [109, 112] width 12 height 12
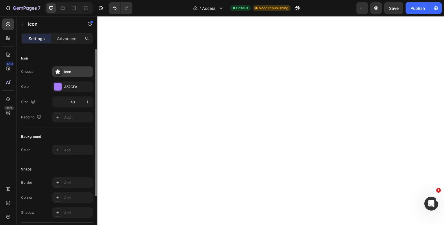
click at [67, 71] on div "Icon" at bounding box center [77, 71] width 27 height 5
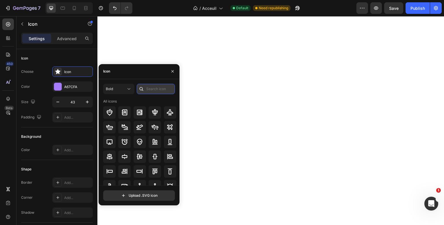
click at [162, 93] on input "text" at bounding box center [156, 89] width 38 height 10
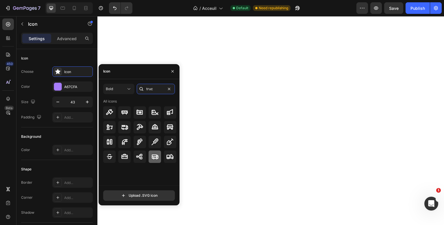
type input "truc"
click at [153, 153] on icon at bounding box center [155, 156] width 7 height 7
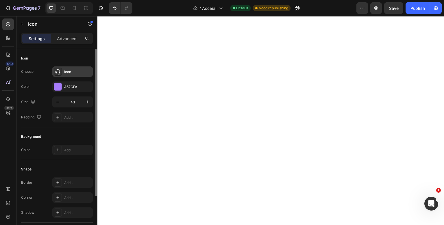
click at [76, 76] on div "Icon" at bounding box center [72, 72] width 41 height 10
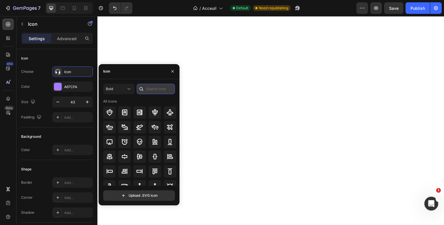
click at [158, 89] on input "text" at bounding box center [156, 89] width 38 height 10
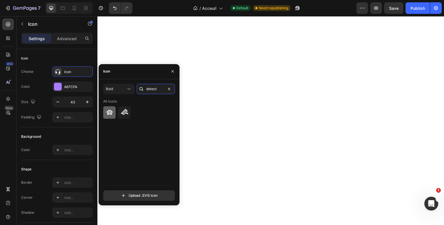
type input "detect"
click at [106, 114] on div at bounding box center [109, 112] width 12 height 12
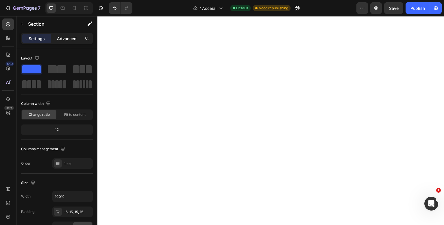
click at [63, 39] on p "Advanced" at bounding box center [67, 39] width 20 height 6
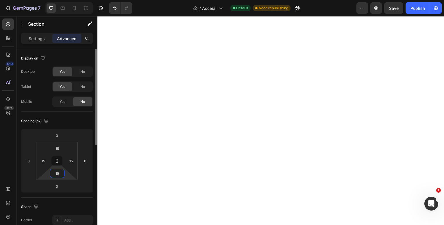
click at [56, 171] on input "15" at bounding box center [58, 173] width 12 height 9
type input "10"
click at [56, 163] on icon at bounding box center [57, 161] width 5 height 5
click at [58, 151] on input "15" at bounding box center [58, 148] width 12 height 9
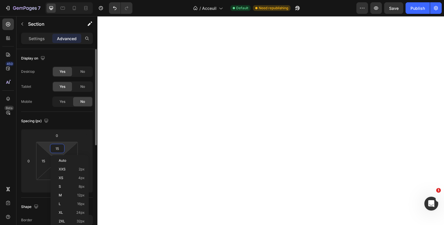
type input "2"
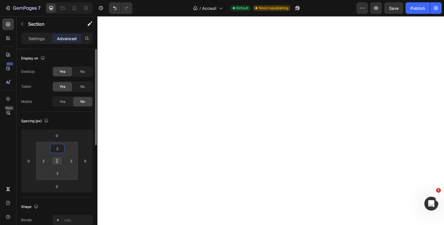
type input "20"
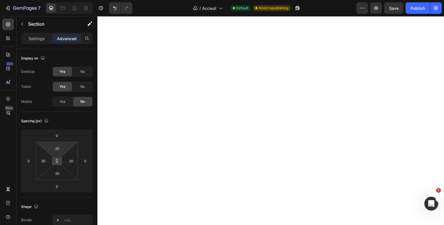
click at [57, 160] on icon at bounding box center [57, 161] width 5 height 5
click at [57, 177] on input "20" at bounding box center [58, 173] width 12 height 9
type input "15"
click at [418, 11] on div "Publish" at bounding box center [418, 8] width 14 height 6
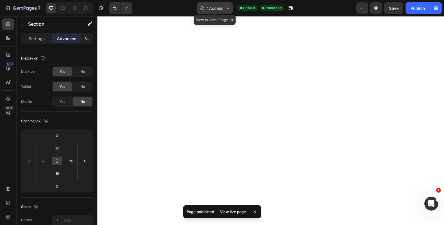
click at [206, 6] on div "/ Acceuil" at bounding box center [215, 8] width 36 height 12
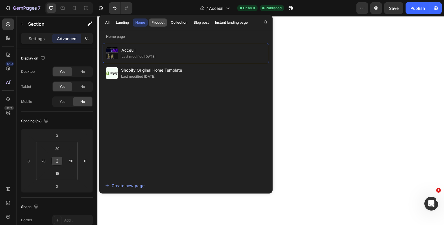
click at [157, 20] on div "Product" at bounding box center [158, 22] width 13 height 5
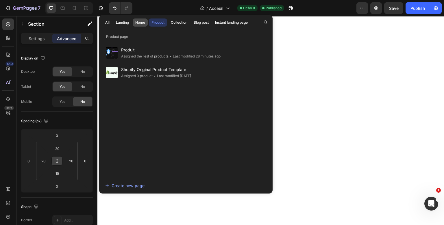
click at [141, 23] on div "Home" at bounding box center [140, 22] width 10 height 5
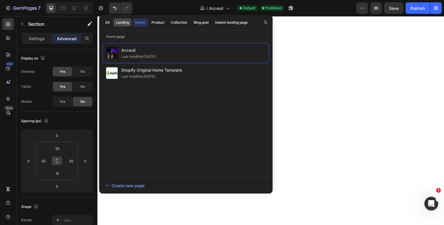
click at [122, 20] on button "Landing" at bounding box center [122, 23] width 18 height 8
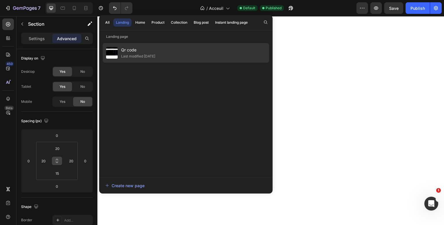
click at [139, 53] on span "Qr code" at bounding box center [138, 50] width 34 height 7
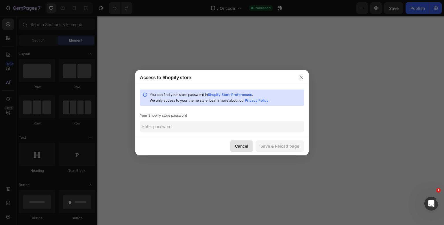
click at [240, 144] on div "Cancel" at bounding box center [241, 146] width 13 height 6
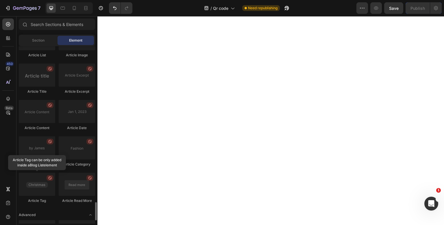
scroll to position [1504, 0]
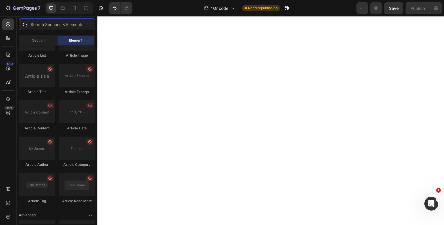
click at [52, 26] on input "text" at bounding box center [57, 25] width 76 height 12
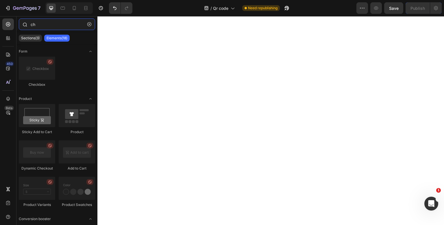
type input "c"
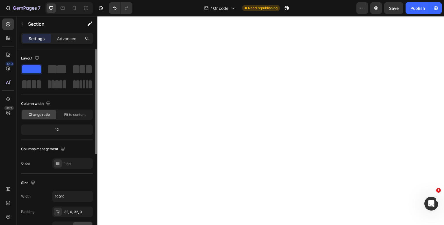
scroll to position [160, 0]
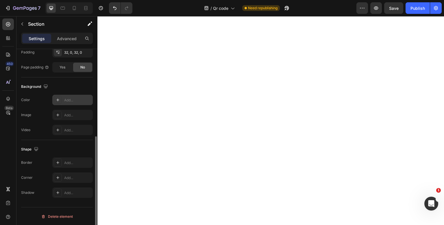
click at [65, 98] on div "Add..." at bounding box center [77, 100] width 27 height 5
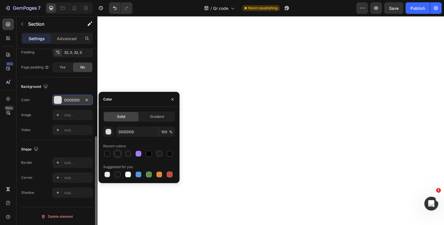
click at [118, 154] on div at bounding box center [118, 154] width 6 height 6
click at [125, 153] on div at bounding box center [128, 153] width 7 height 7
click at [160, 153] on div at bounding box center [160, 154] width 6 height 6
click at [115, 156] on div at bounding box center [118, 154] width 6 height 6
click at [122, 131] on input "141414" at bounding box center [137, 132] width 43 height 10
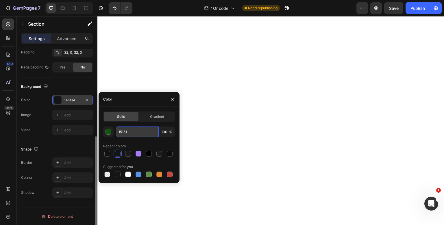
type input "151515"
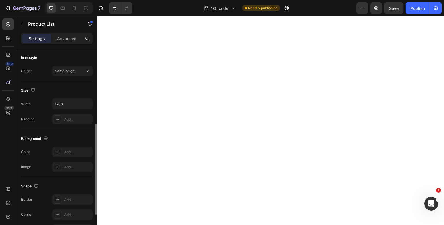
scroll to position [0, 0]
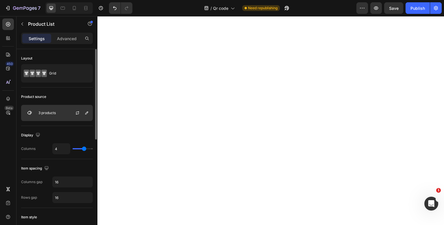
click at [48, 112] on p "3 products" at bounding box center [46, 113] width 17 height 4
click at [67, 132] on div "Display" at bounding box center [57, 135] width 72 height 9
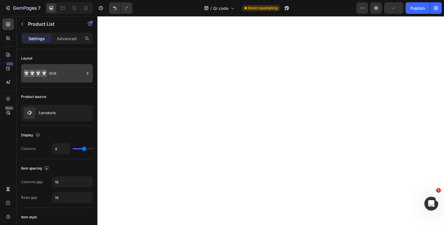
click at [74, 81] on div "Grid" at bounding box center [57, 73] width 72 height 19
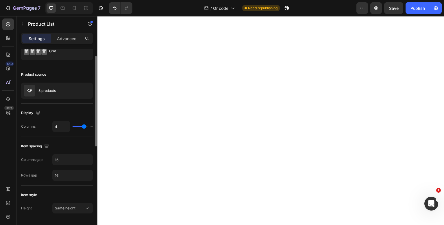
scroll to position [48, 0]
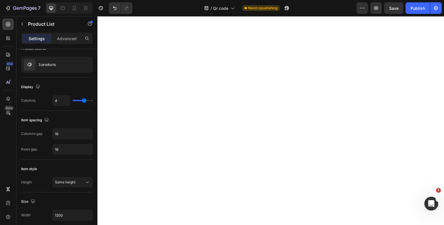
type input "3"
drag, startPoint x: 84, startPoint y: 101, endPoint x: 82, endPoint y: 102, distance: 3.0
type input "3"
click at [82, 101] on input "range" at bounding box center [83, 100] width 20 height 1
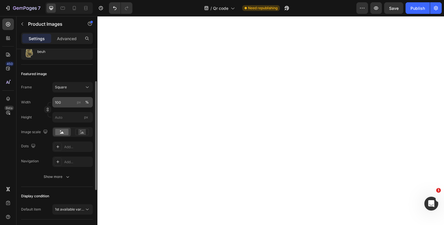
scroll to position [62, 0]
click at [79, 135] on rect at bounding box center [82, 133] width 8 height 6
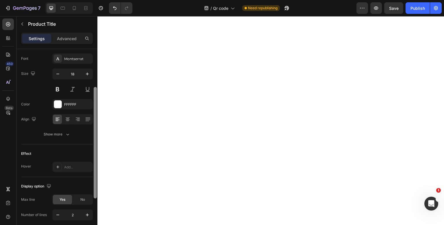
scroll to position [0, 0]
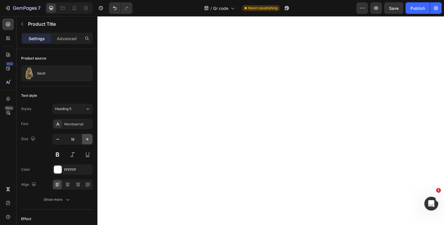
click at [91, 142] on button "button" at bounding box center [87, 139] width 10 height 10
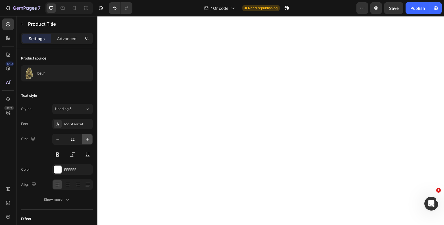
click at [91, 142] on button "button" at bounding box center [87, 139] width 10 height 10
type input "25"
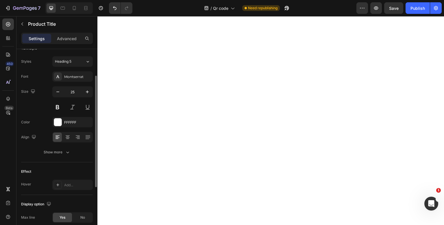
scroll to position [47, 0]
click at [64, 134] on div at bounding box center [67, 137] width 9 height 9
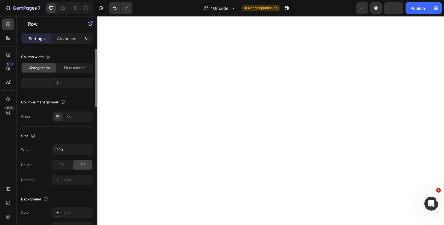
scroll to position [0, 0]
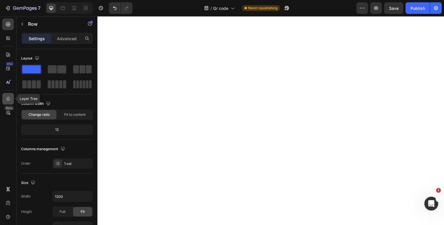
click at [8, 100] on icon at bounding box center [8, 99] width 4 height 4
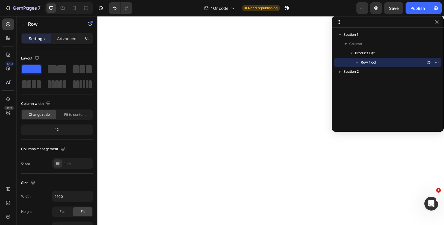
click at [357, 62] on icon "button" at bounding box center [357, 63] width 1 height 2
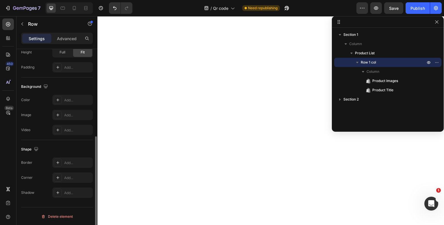
scroll to position [134, 0]
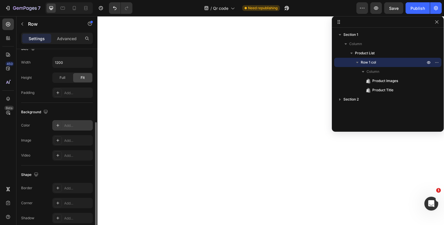
click at [71, 128] on div "Add..." at bounding box center [72, 125] width 41 height 10
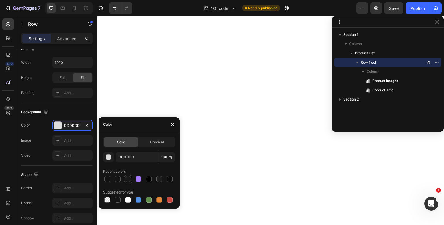
click at [131, 181] on div at bounding box center [128, 179] width 7 height 7
type input "191919"
click at [47, 166] on div "Shape Border Add... Corner Add... Shadow Add..." at bounding box center [57, 197] width 72 height 63
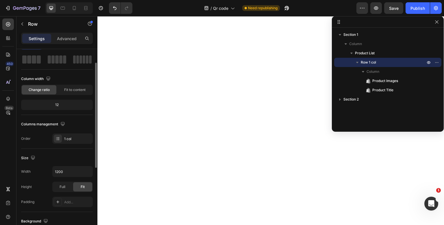
scroll to position [0, 0]
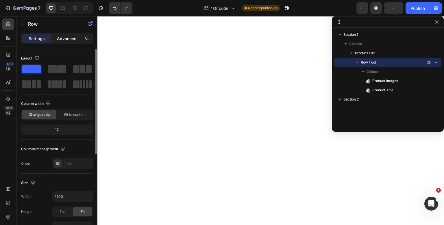
click at [71, 36] on p "Advanced" at bounding box center [67, 39] width 20 height 6
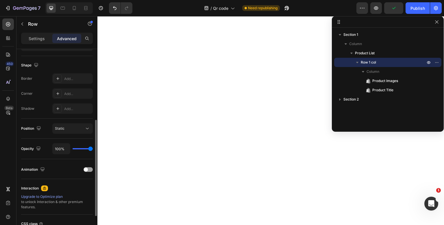
scroll to position [142, 0]
click at [73, 93] on div "Add..." at bounding box center [77, 93] width 27 height 5
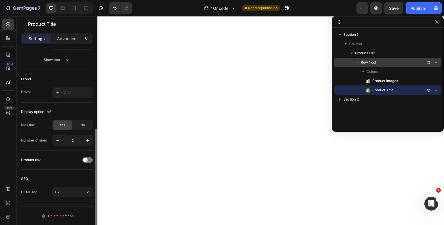
scroll to position [0, 0]
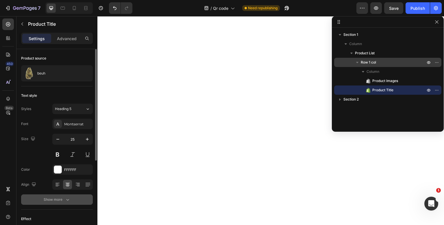
click at [69, 197] on icon "button" at bounding box center [68, 200] width 6 height 6
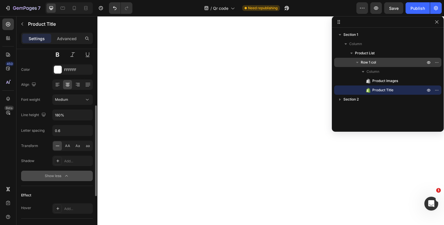
scroll to position [106, 0]
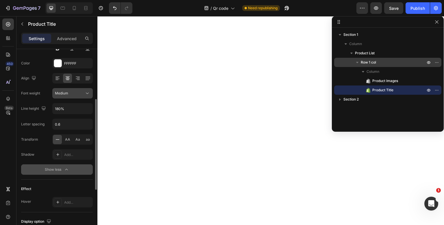
click at [72, 97] on button "Medium" at bounding box center [72, 93] width 41 height 10
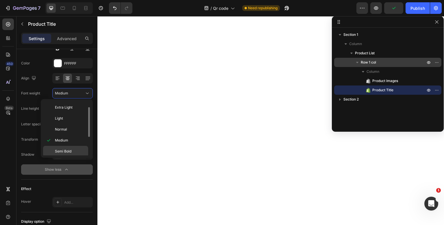
click at [71, 157] on div "Semi Bold" at bounding box center [65, 162] width 45 height 11
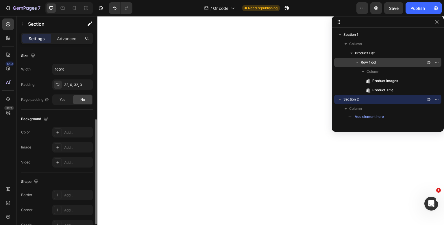
scroll to position [128, 0]
click at [76, 133] on div "Add..." at bounding box center [77, 131] width 27 height 5
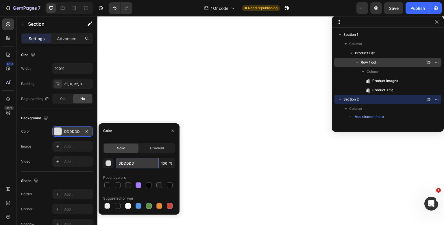
click at [131, 165] on input "DDDDDD" at bounding box center [137, 163] width 43 height 10
type input "151515"
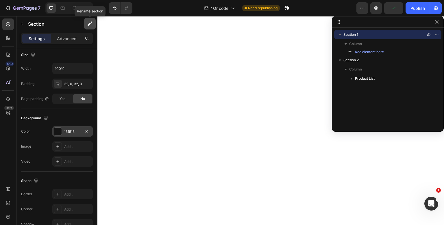
click at [87, 23] on button "button" at bounding box center [90, 24] width 12 height 12
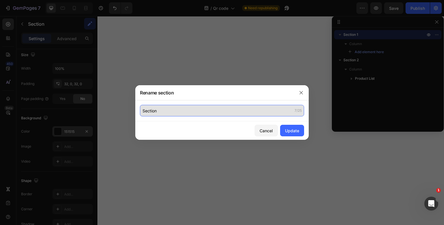
click at [147, 112] on input "Section" at bounding box center [222, 111] width 164 height 12
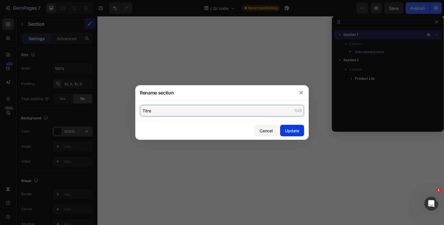
type input "Titre"
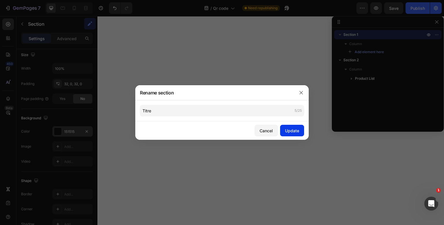
click at [296, 129] on div "Update" at bounding box center [292, 131] width 14 height 6
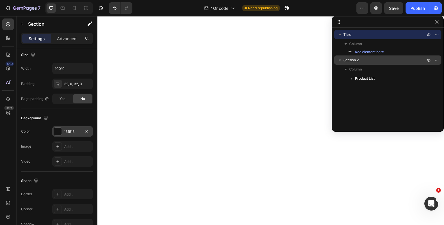
click at [361, 62] on p "Section 2" at bounding box center [385, 60] width 83 height 6
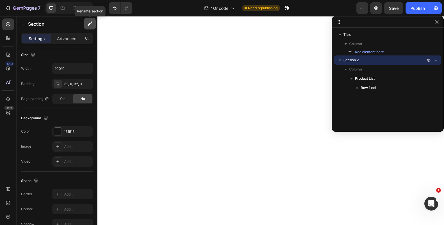
click at [86, 24] on button "button" at bounding box center [90, 24] width 12 height 12
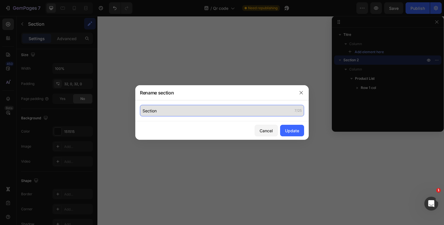
click at [143, 111] on input "Section" at bounding box center [222, 111] width 164 height 12
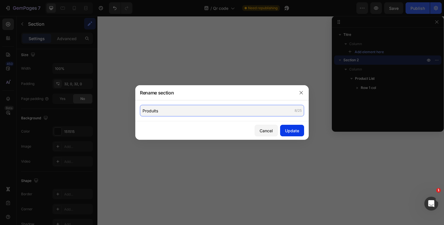
type input "Produits"
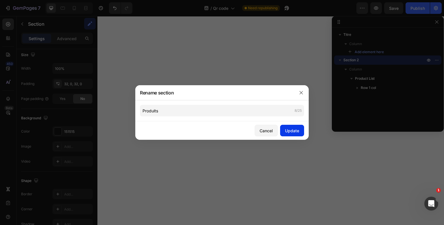
click at [298, 134] on div "Update" at bounding box center [292, 131] width 14 height 6
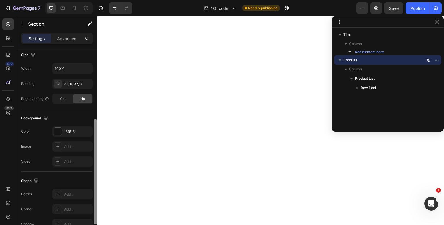
scroll to position [0, 0]
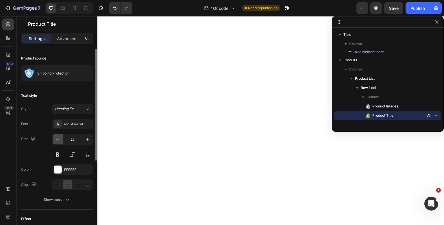
click at [60, 139] on icon "button" at bounding box center [58, 140] width 6 height 6
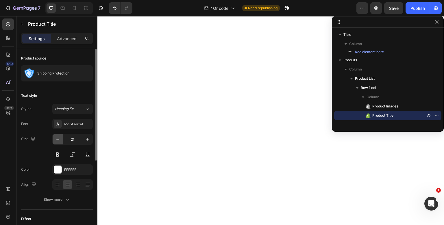
click at [60, 139] on icon "button" at bounding box center [58, 140] width 6 height 6
click at [88, 141] on icon "button" at bounding box center [87, 140] width 6 height 6
type input "22"
click at [6, 26] on icon at bounding box center [8, 24] width 4 height 4
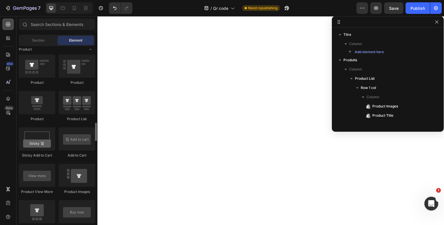
scroll to position [741, 0]
click at [60, 26] on input "text" at bounding box center [57, 25] width 76 height 12
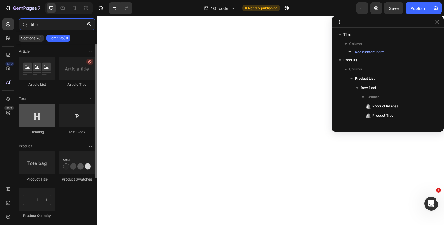
type input "title"
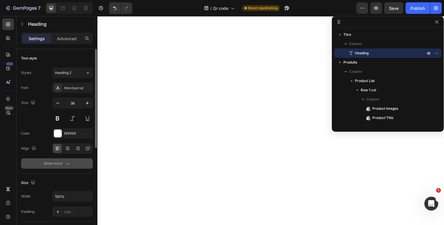
click at [69, 161] on icon "button" at bounding box center [68, 164] width 6 height 6
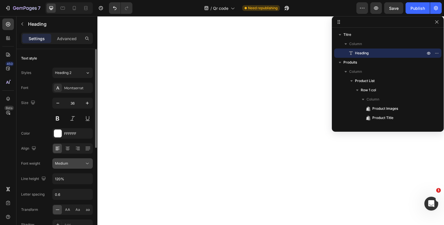
click at [69, 165] on div "Medium" at bounding box center [70, 163] width 30 height 5
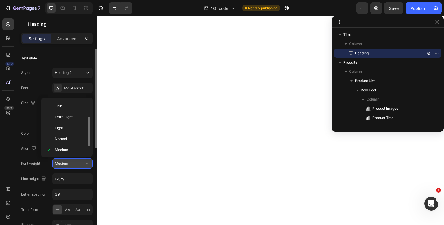
scroll to position [10, 0]
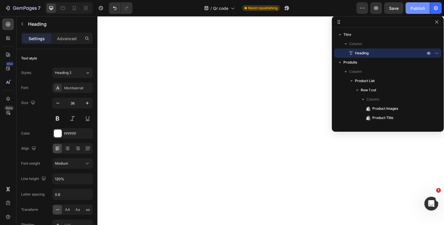
click at [419, 11] on div "Publish" at bounding box center [418, 8] width 14 height 6
